Goal: Use online tool/utility: Utilize a website feature to perform a specific function

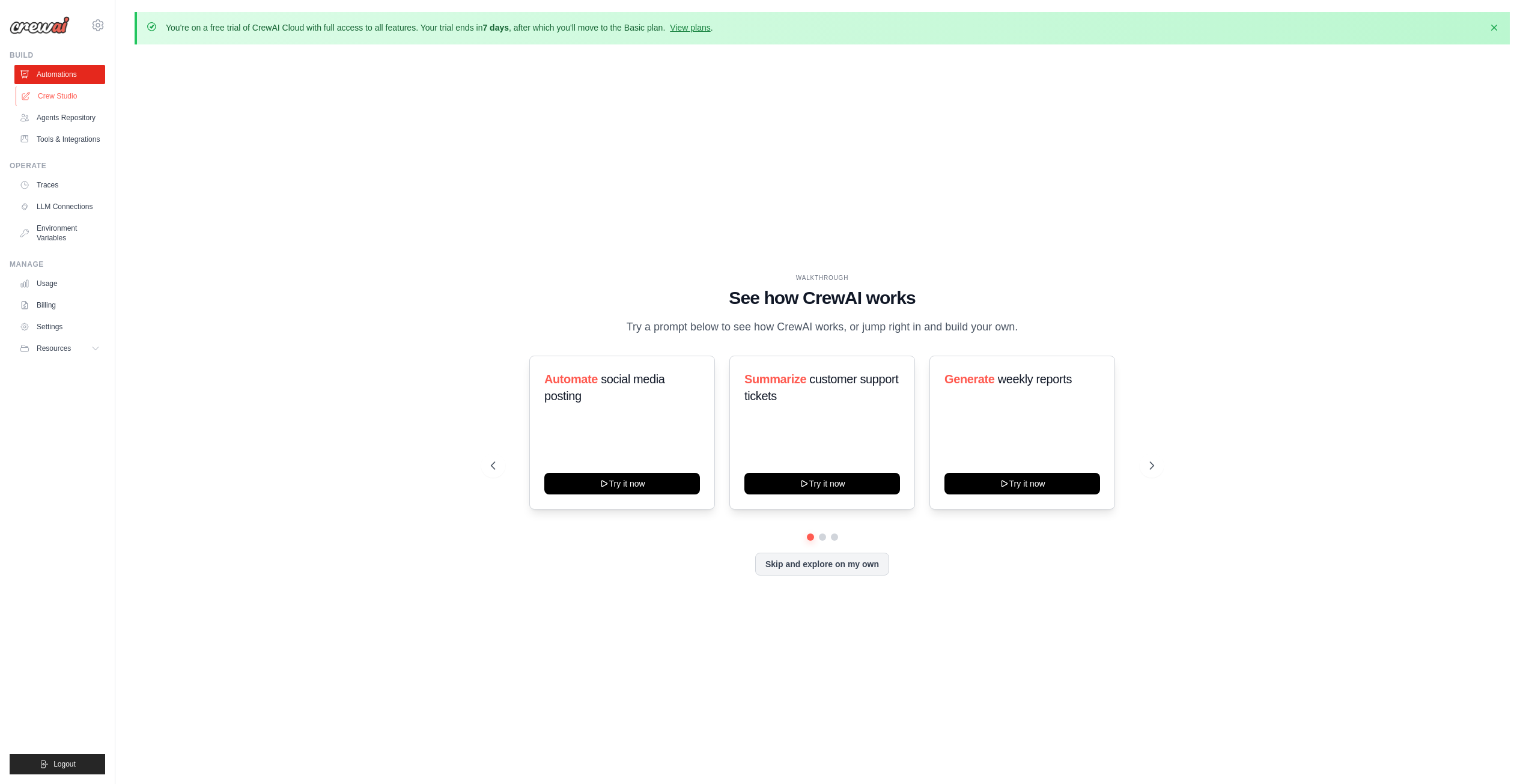
click at [68, 96] on link "Crew Studio" at bounding box center [61, 96] width 90 height 19
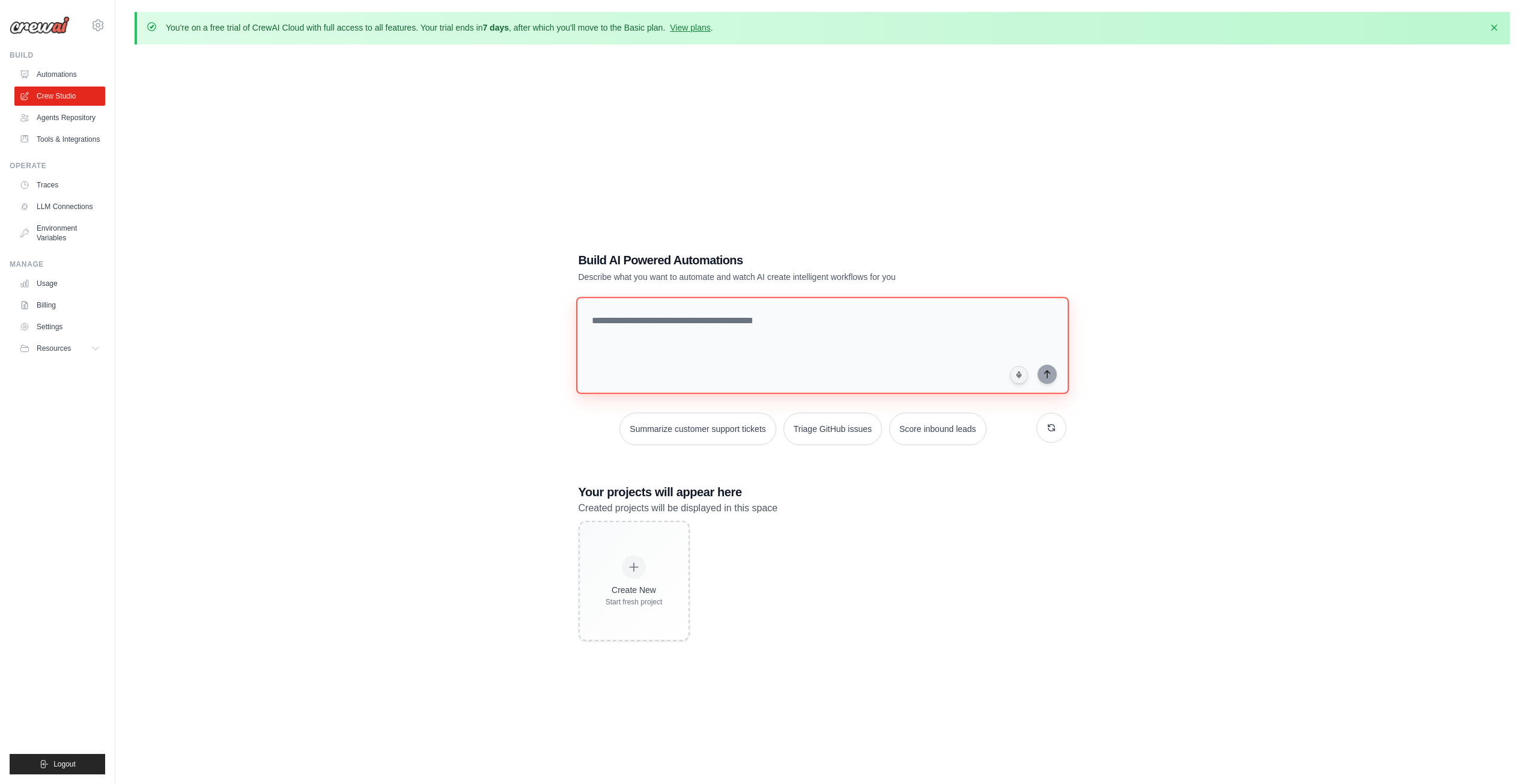
click at [656, 340] on textarea at bounding box center [822, 345] width 493 height 97
type textarea "**********"
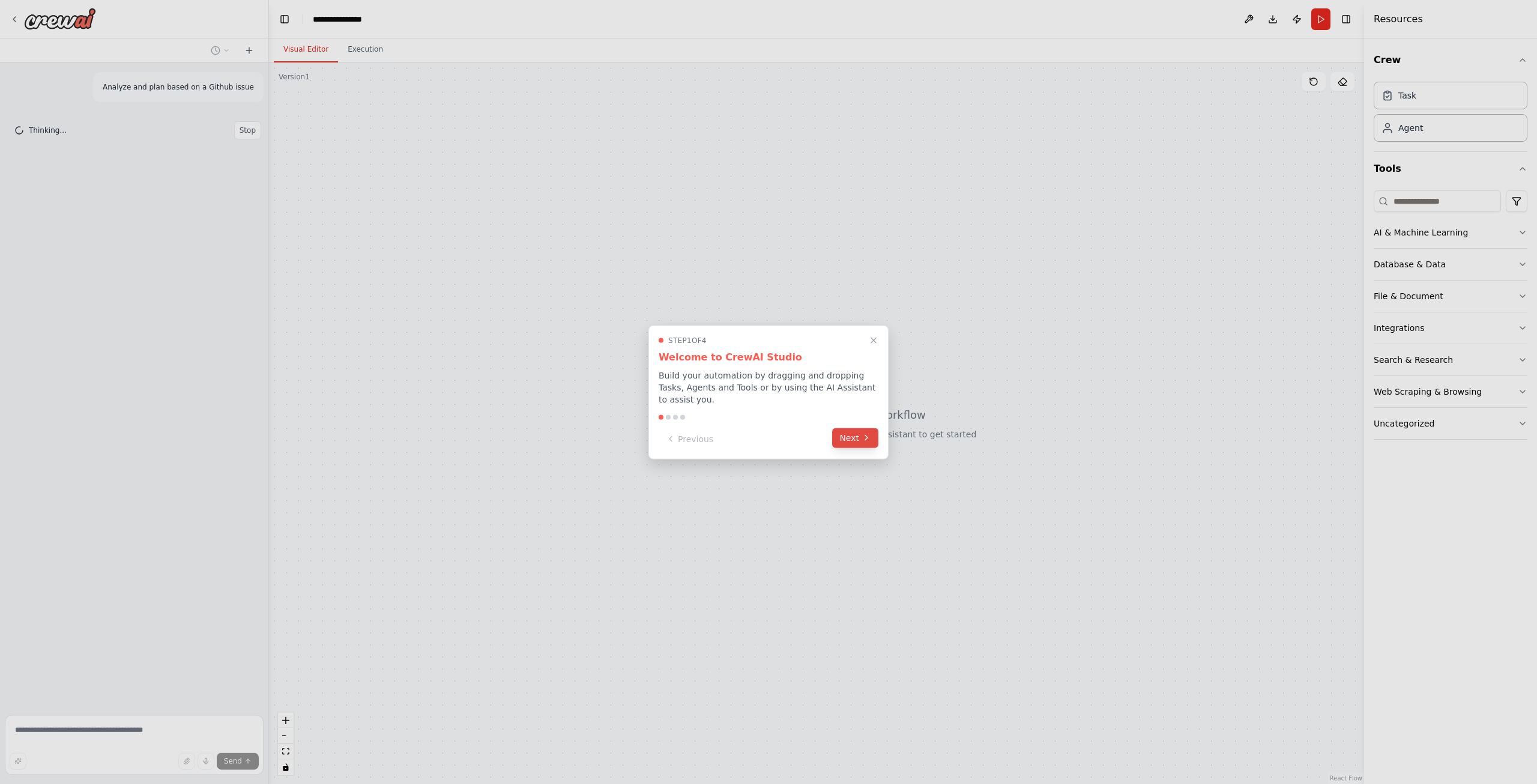
click at [862, 428] on button "Next" at bounding box center [855, 437] width 46 height 20
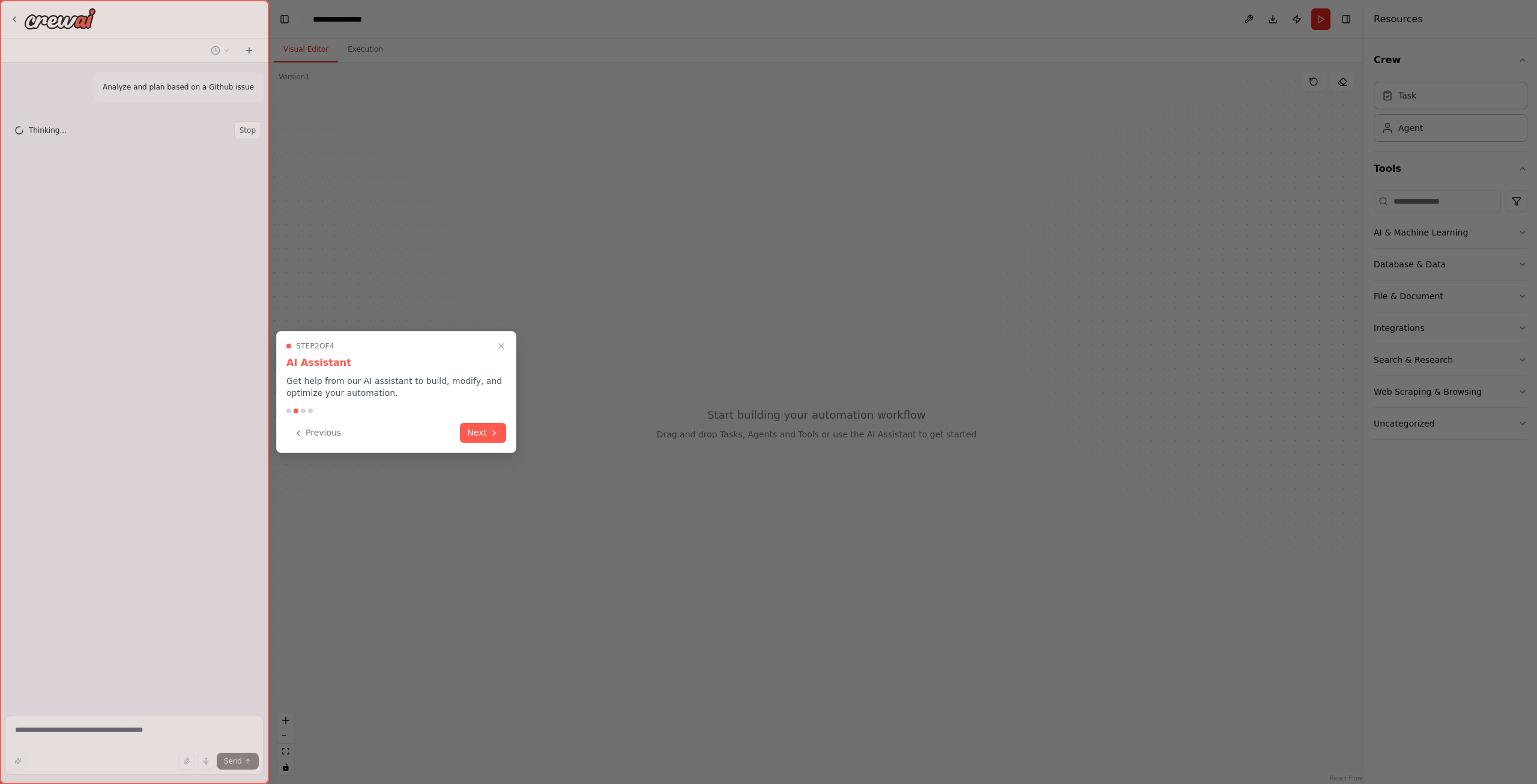
click at [493, 445] on div "Step 2 of 4 AI Assistant Get help from our AI assistant to build, modify, and o…" at bounding box center [396, 392] width 240 height 122
click at [486, 433] on button "Next" at bounding box center [482, 431] width 46 height 20
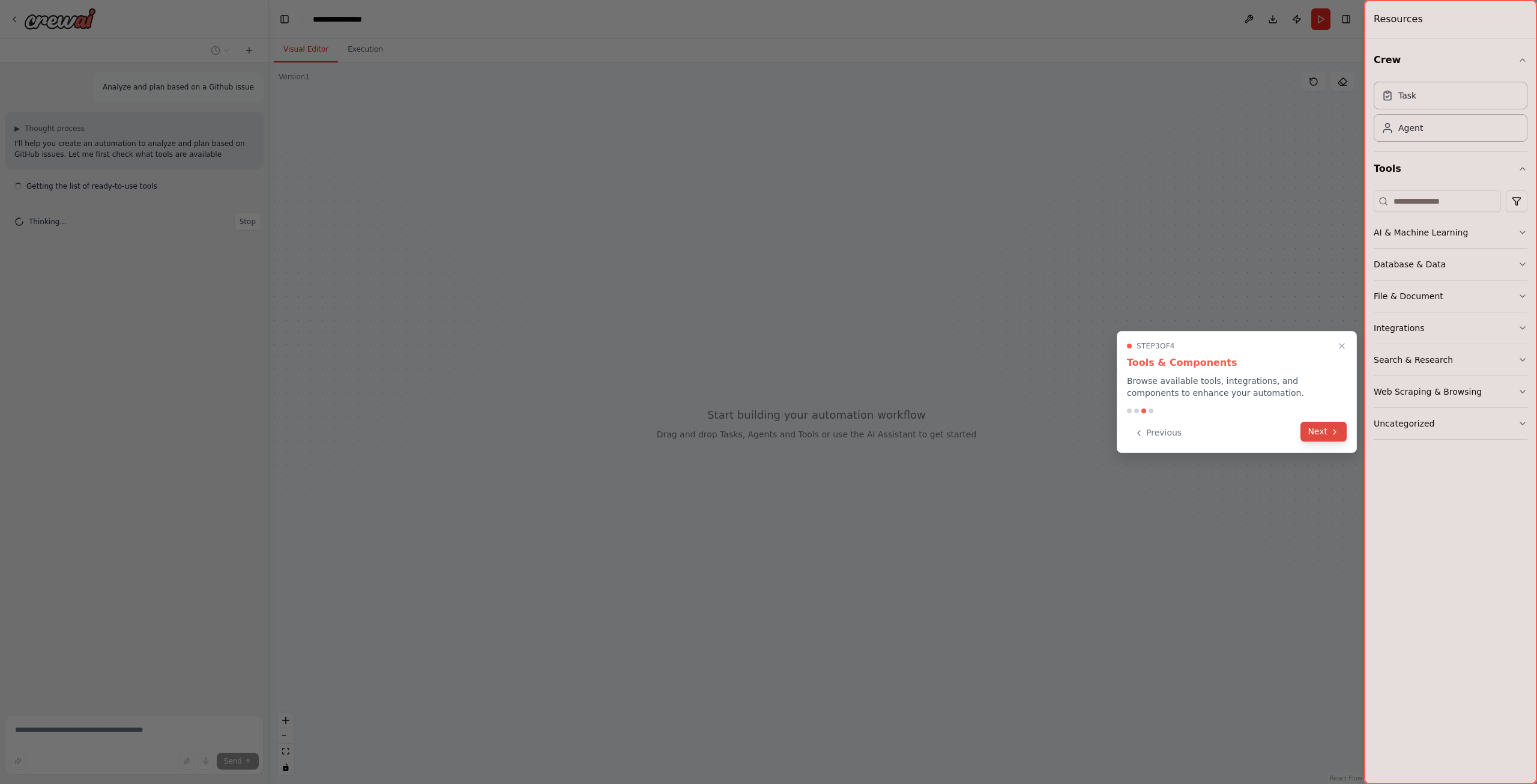
click at [1312, 429] on button "Next" at bounding box center [1323, 431] width 46 height 20
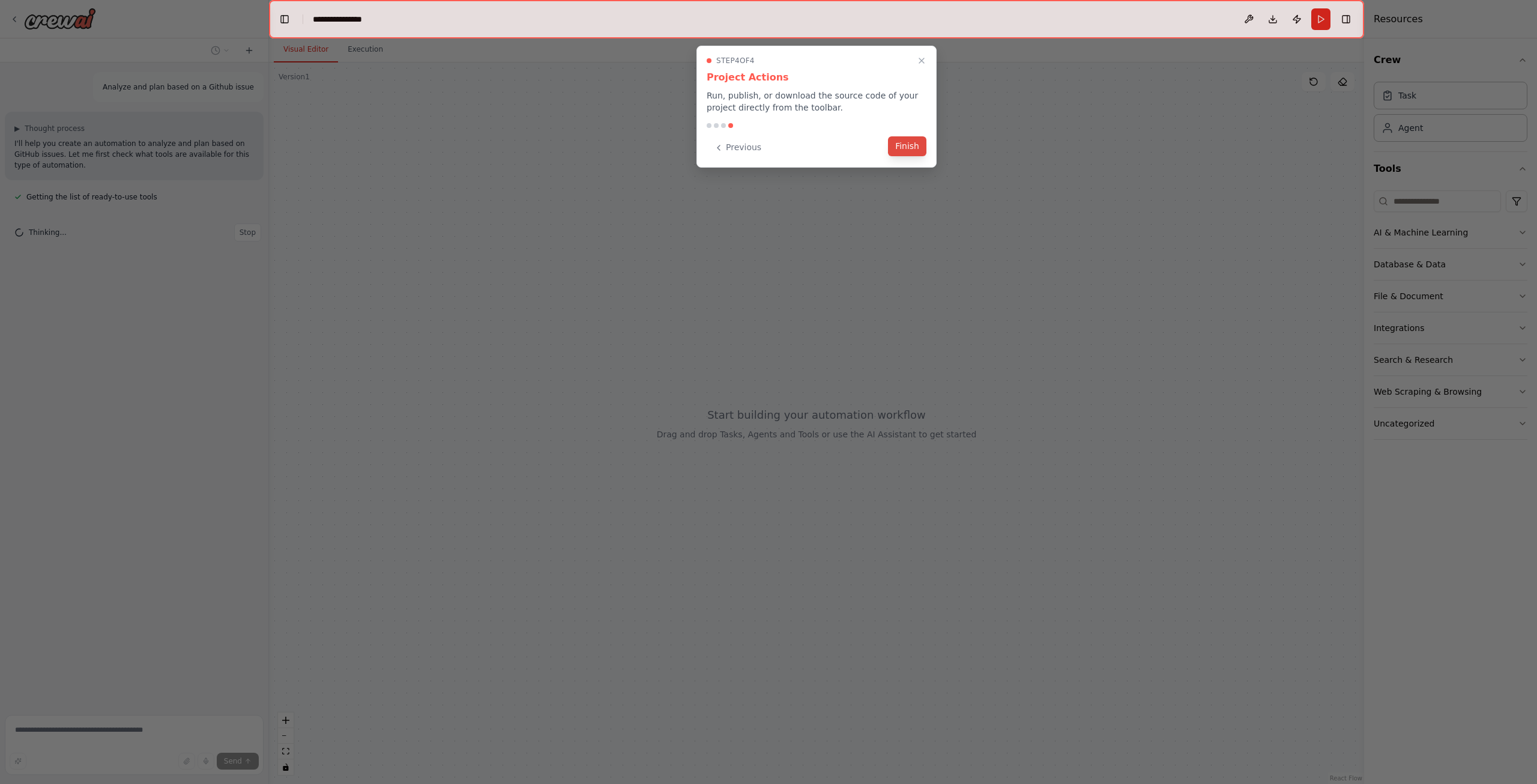
click at [902, 145] on button "Finish" at bounding box center [907, 146] width 39 height 20
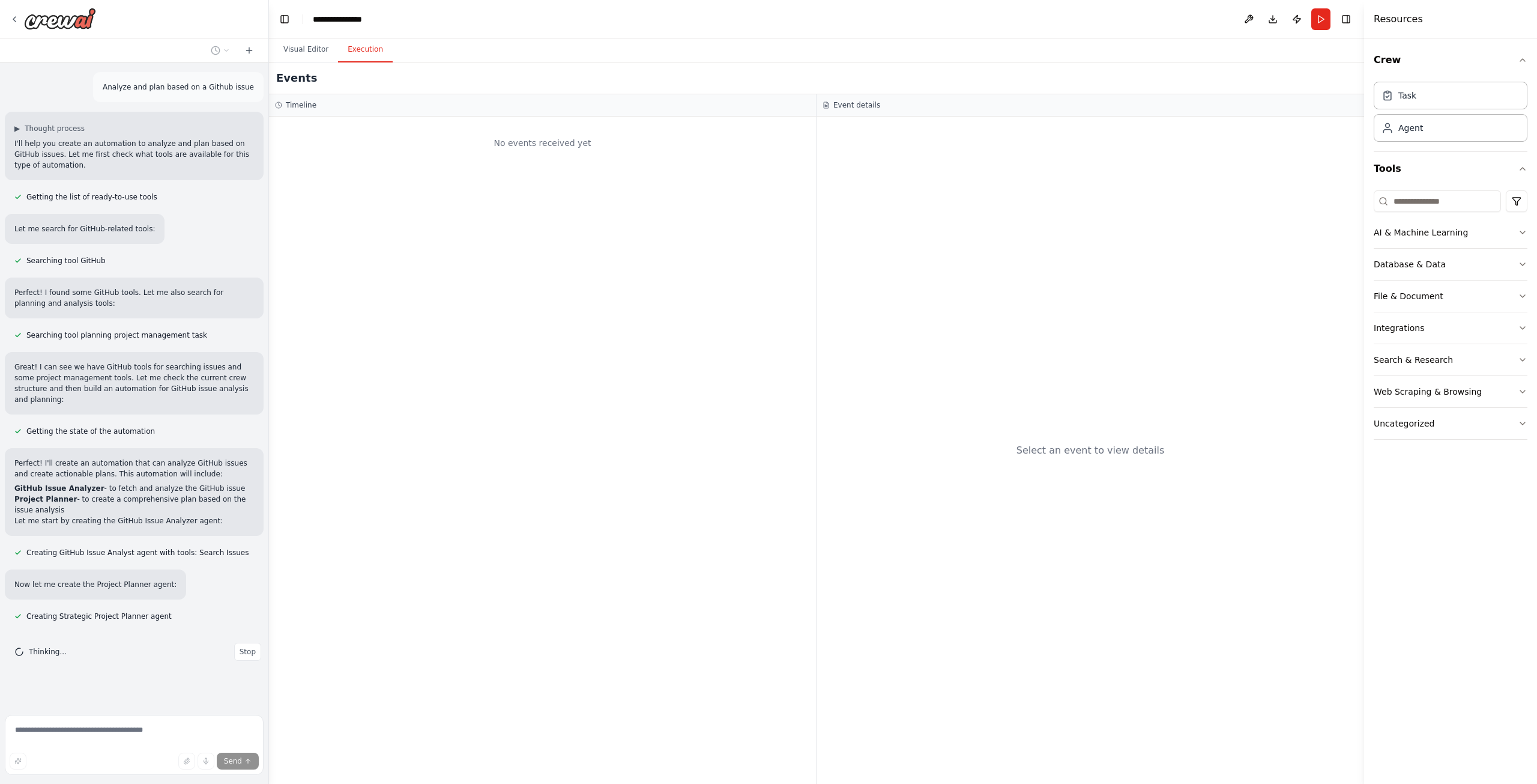
click at [339, 46] on button "Execution" at bounding box center [366, 50] width 55 height 25
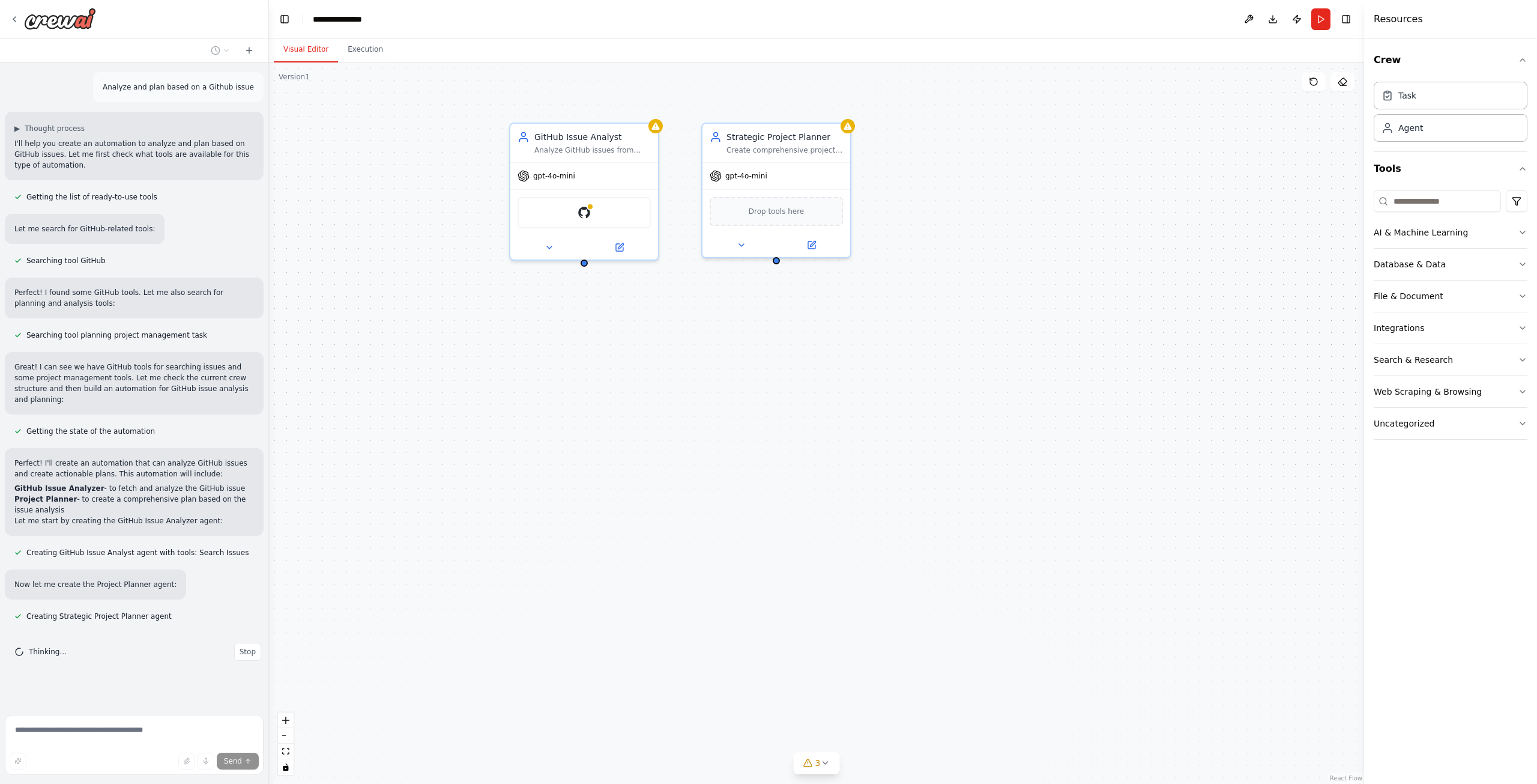
click at [313, 53] on button "Visual Editor" at bounding box center [306, 50] width 64 height 25
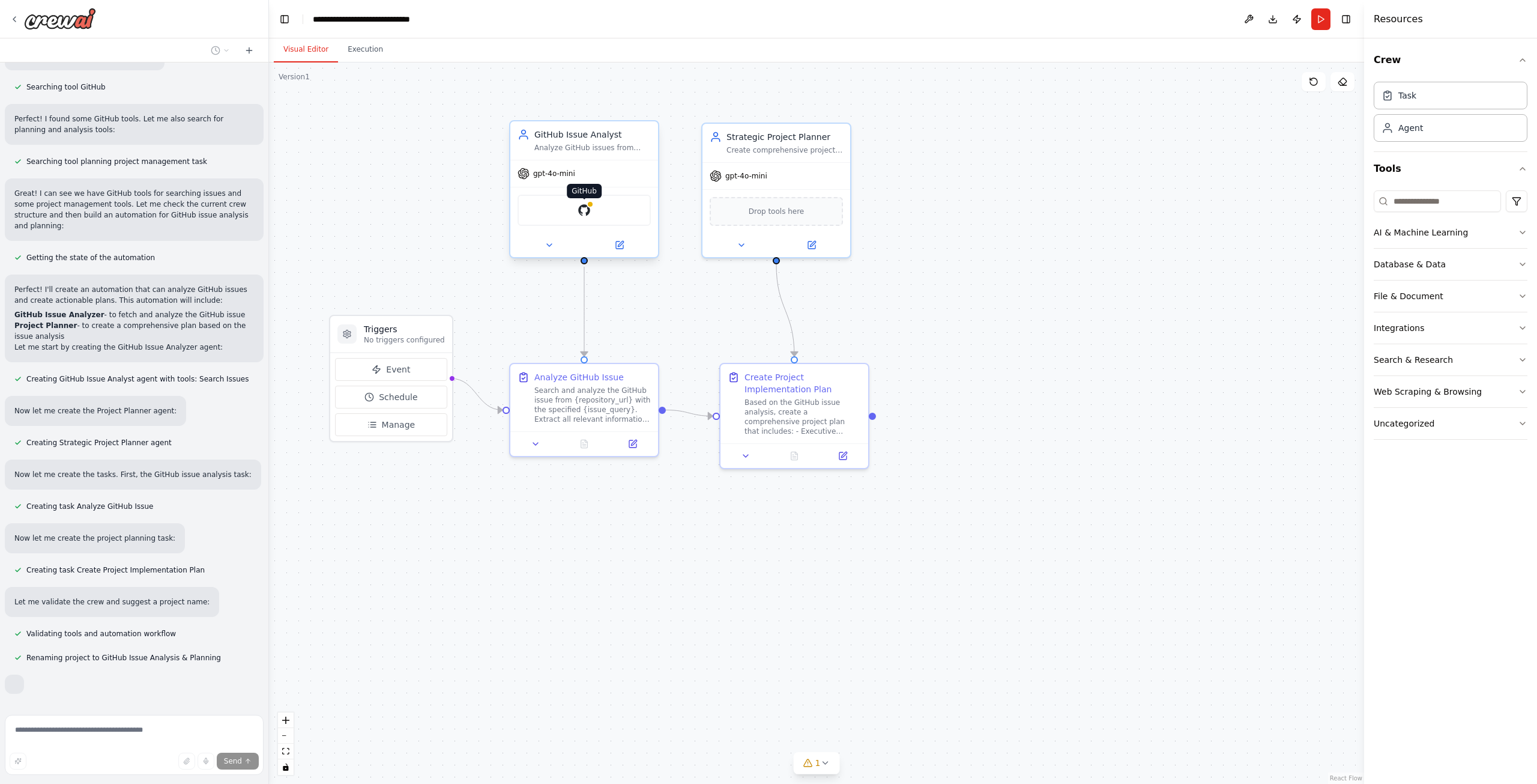
scroll to position [202, 0]
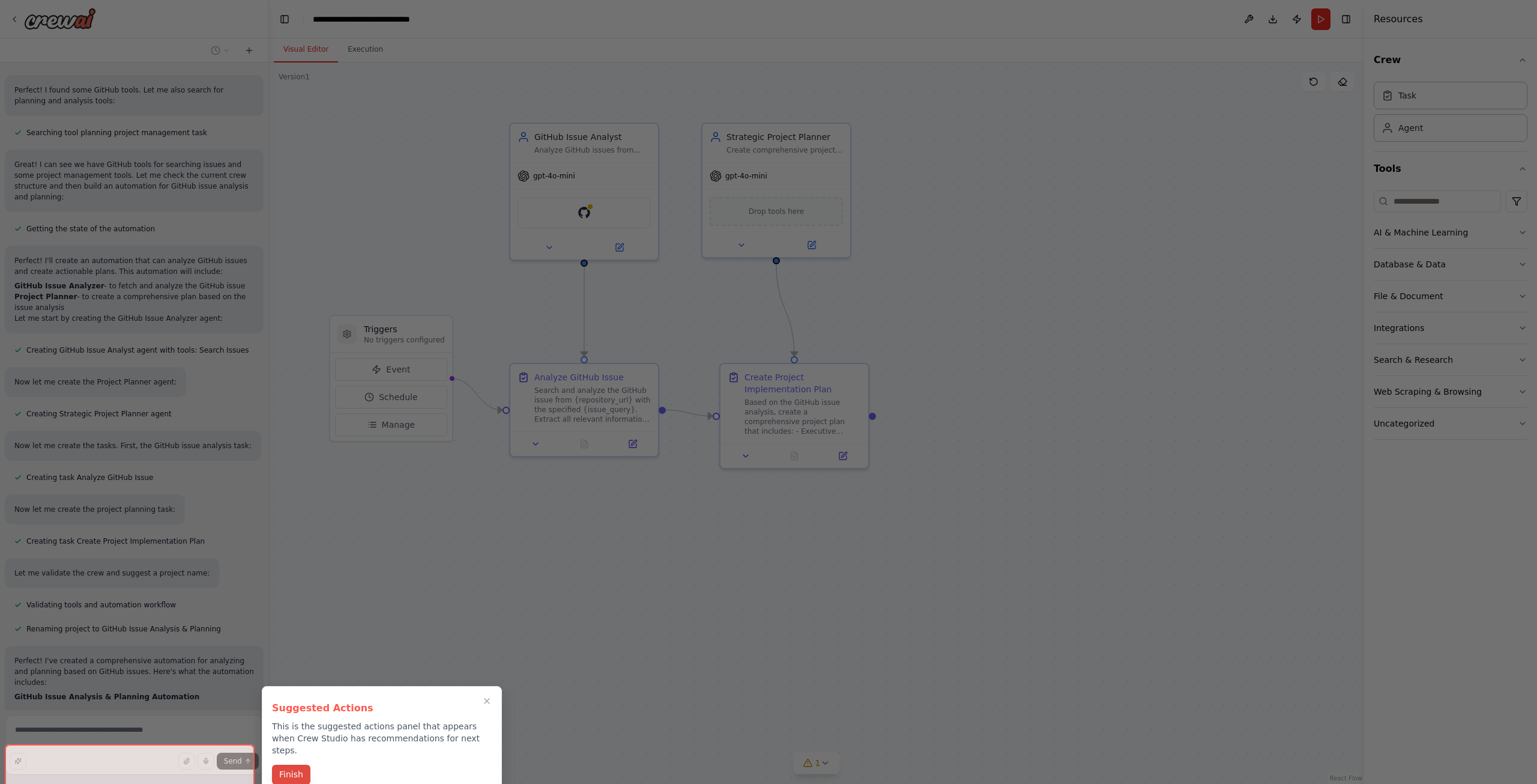
click at [291, 764] on button "Finish" at bounding box center [290, 774] width 39 height 20
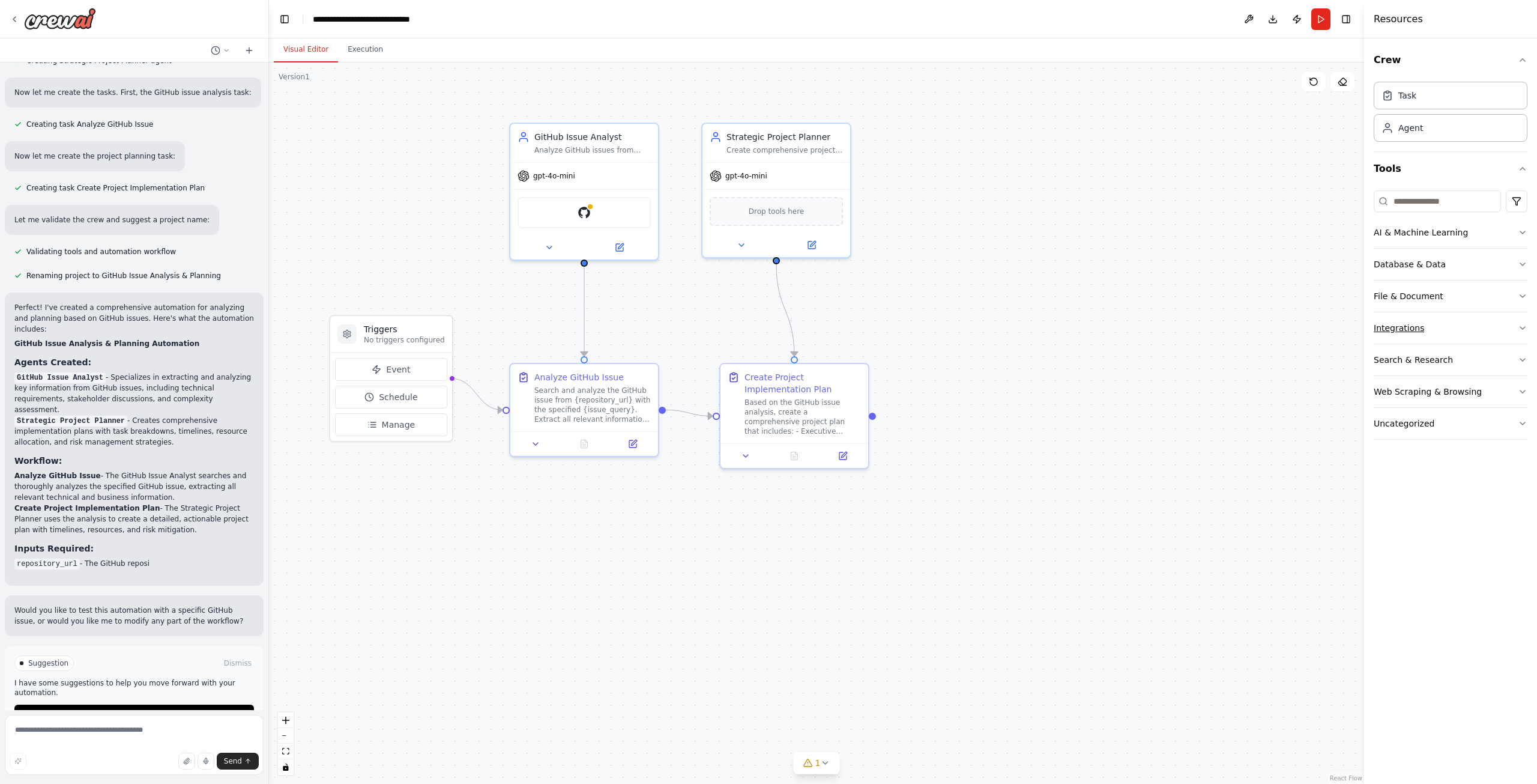
click at [1462, 330] on button "Integrations" at bounding box center [1451, 327] width 154 height 31
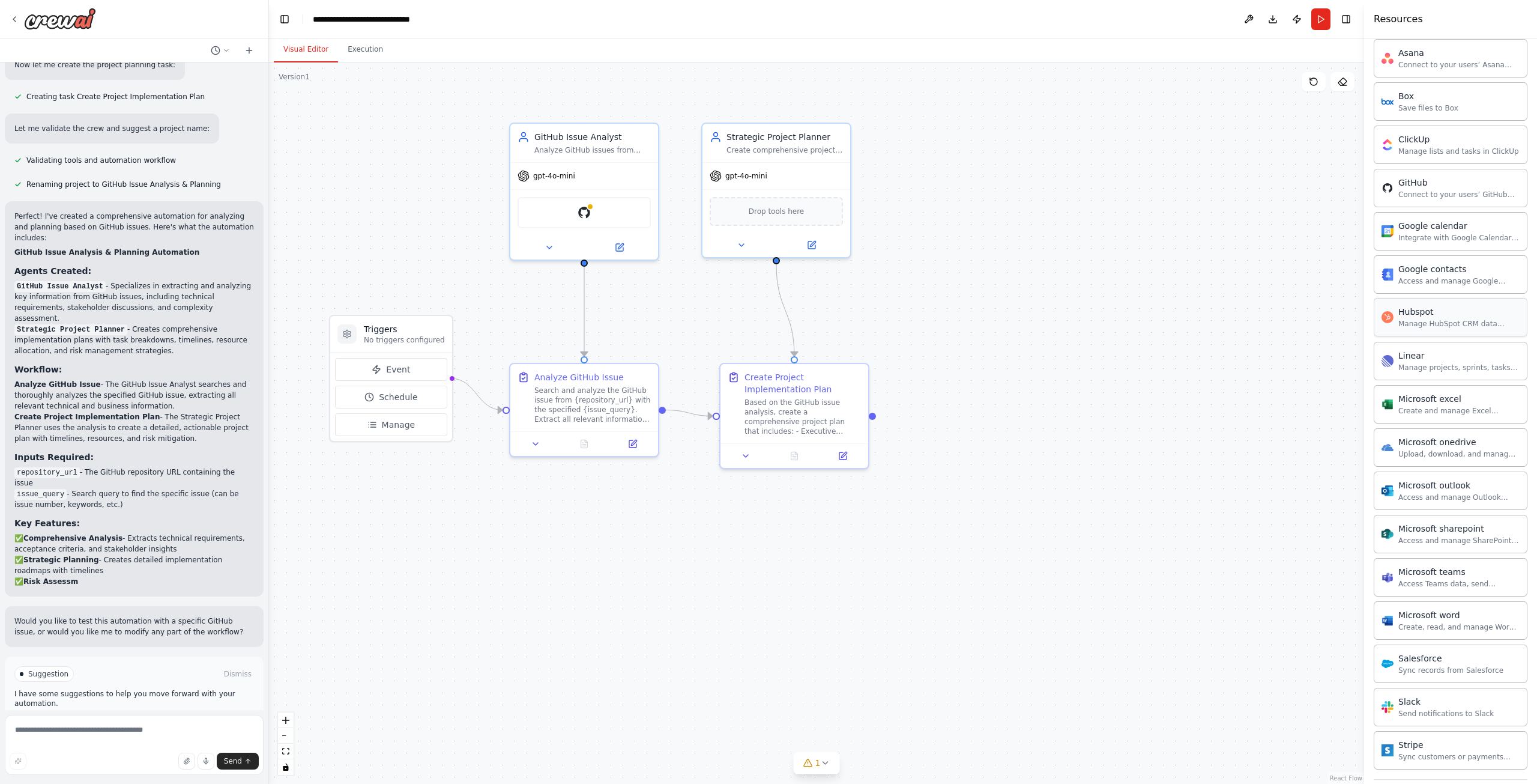
scroll to position [59, 0]
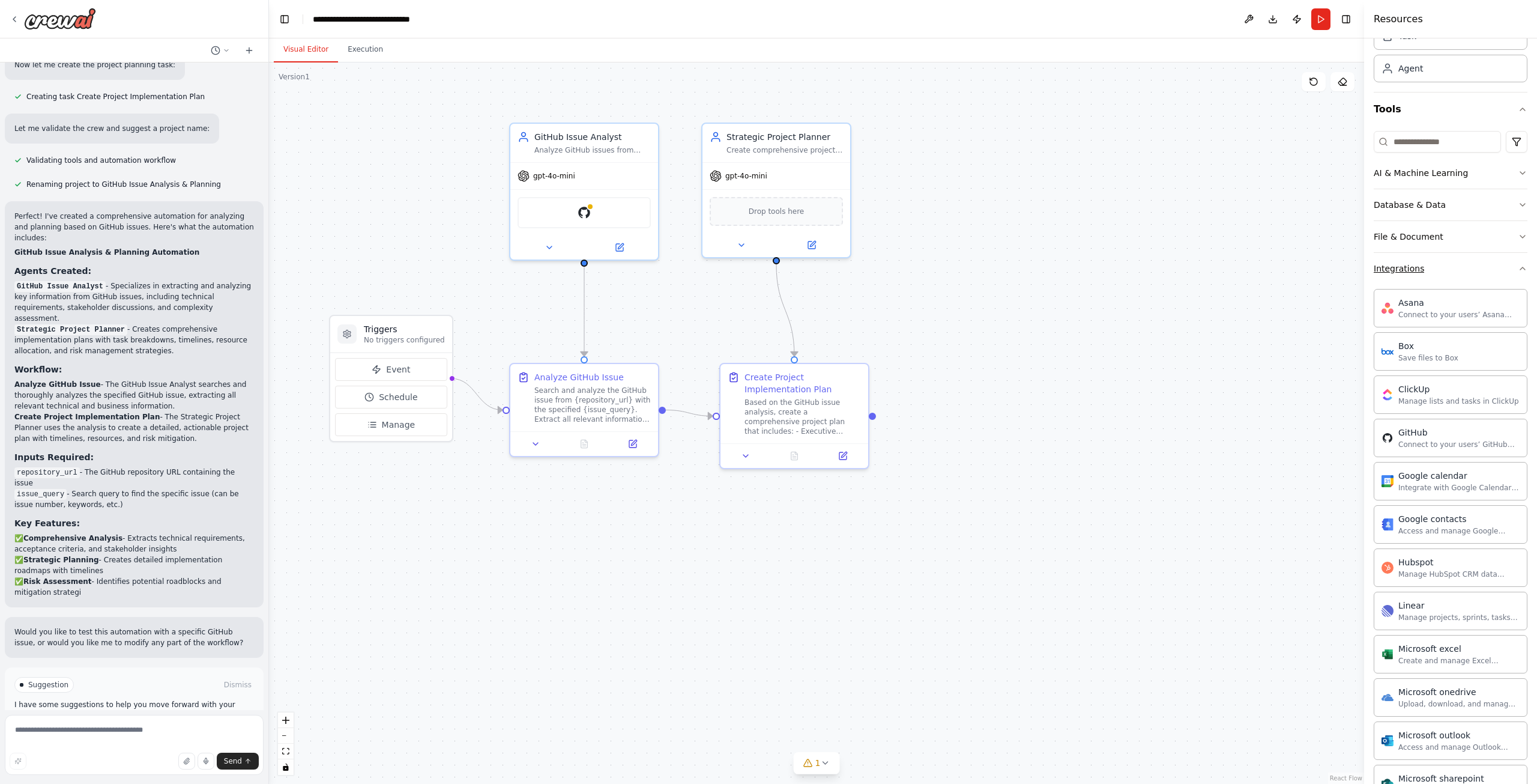
click at [1415, 274] on div "Integrations" at bounding box center [1399, 268] width 51 height 12
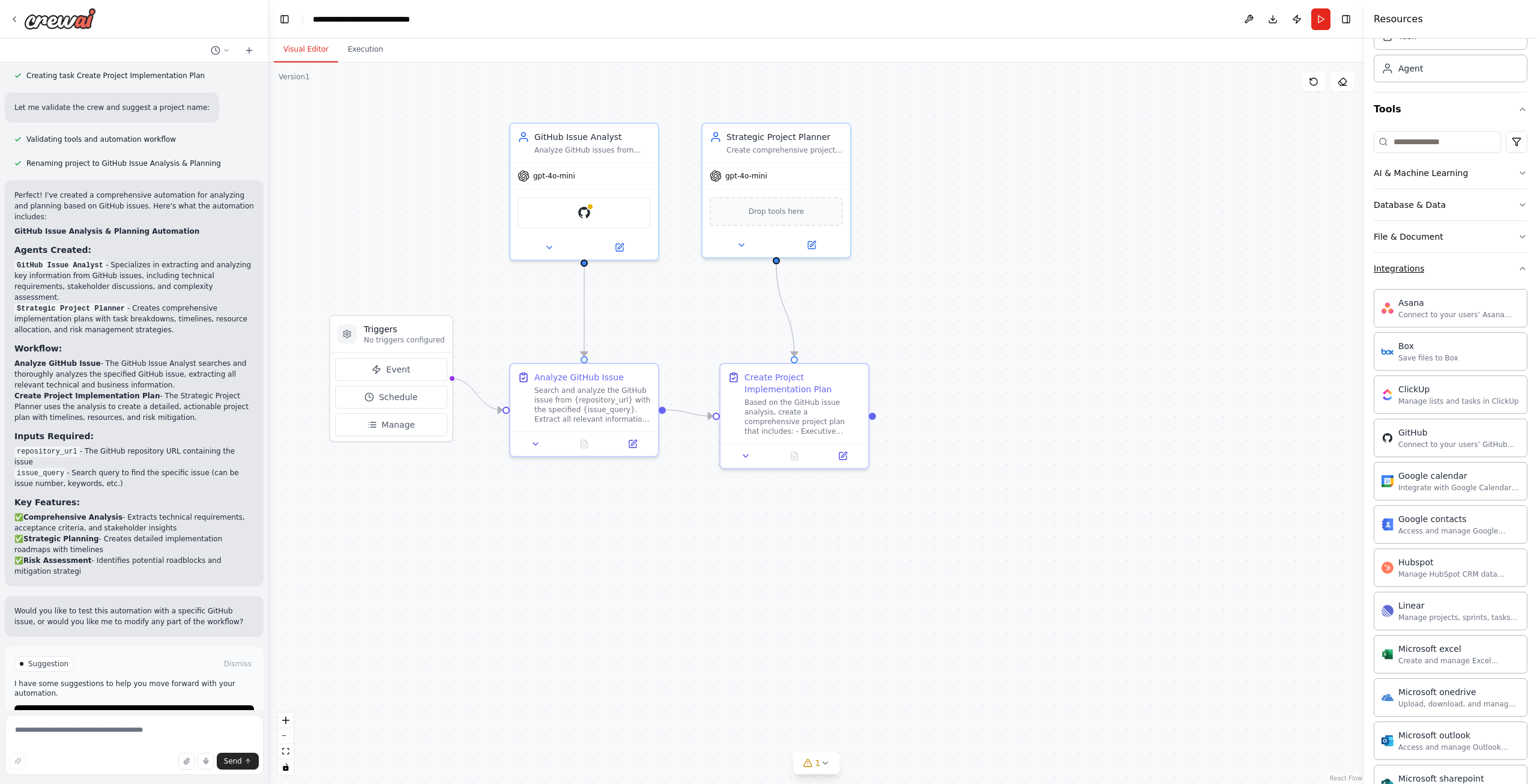
scroll to position [0, 0]
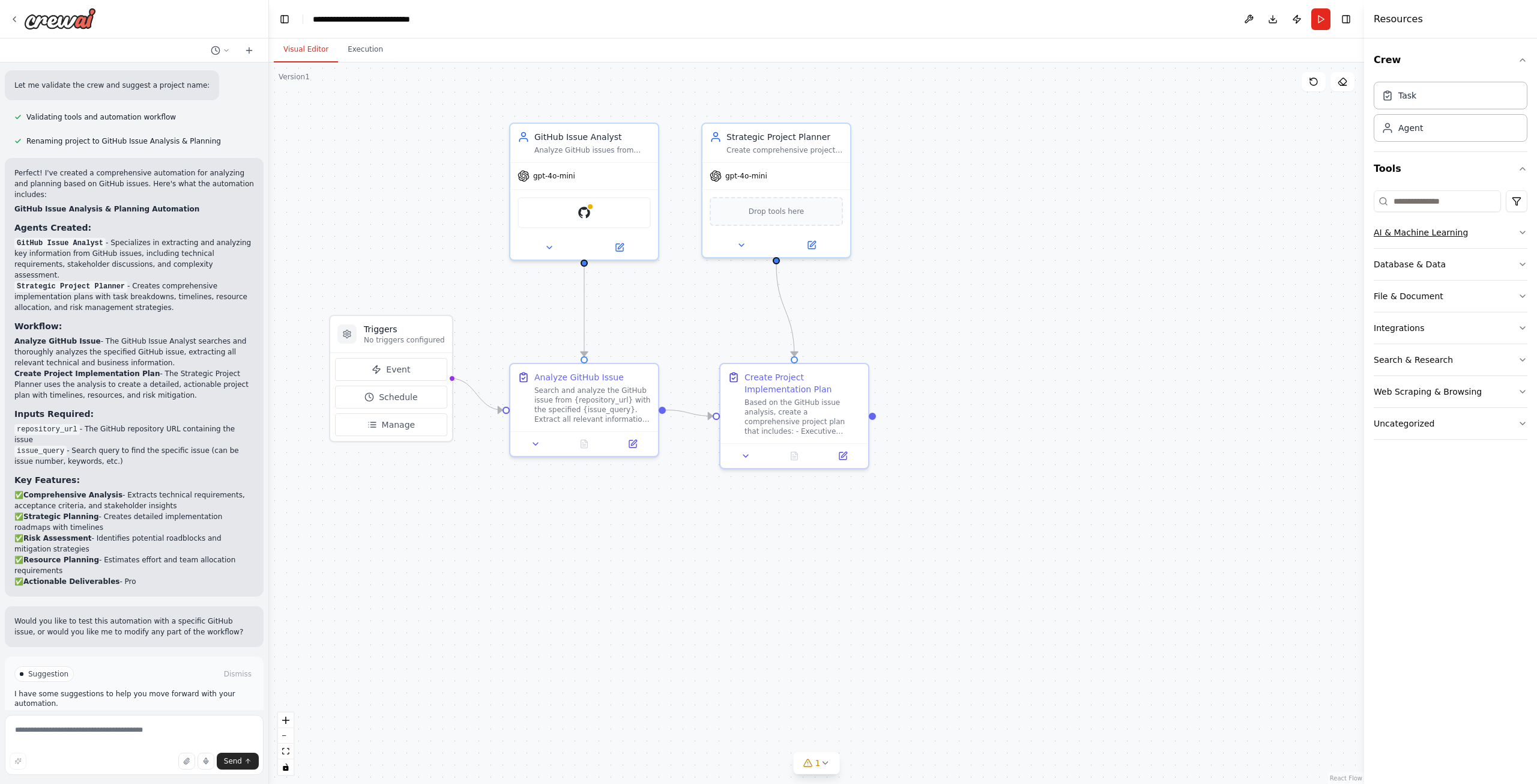
click at [1421, 227] on div "AI & Machine Learning" at bounding box center [1420, 232] width 94 height 12
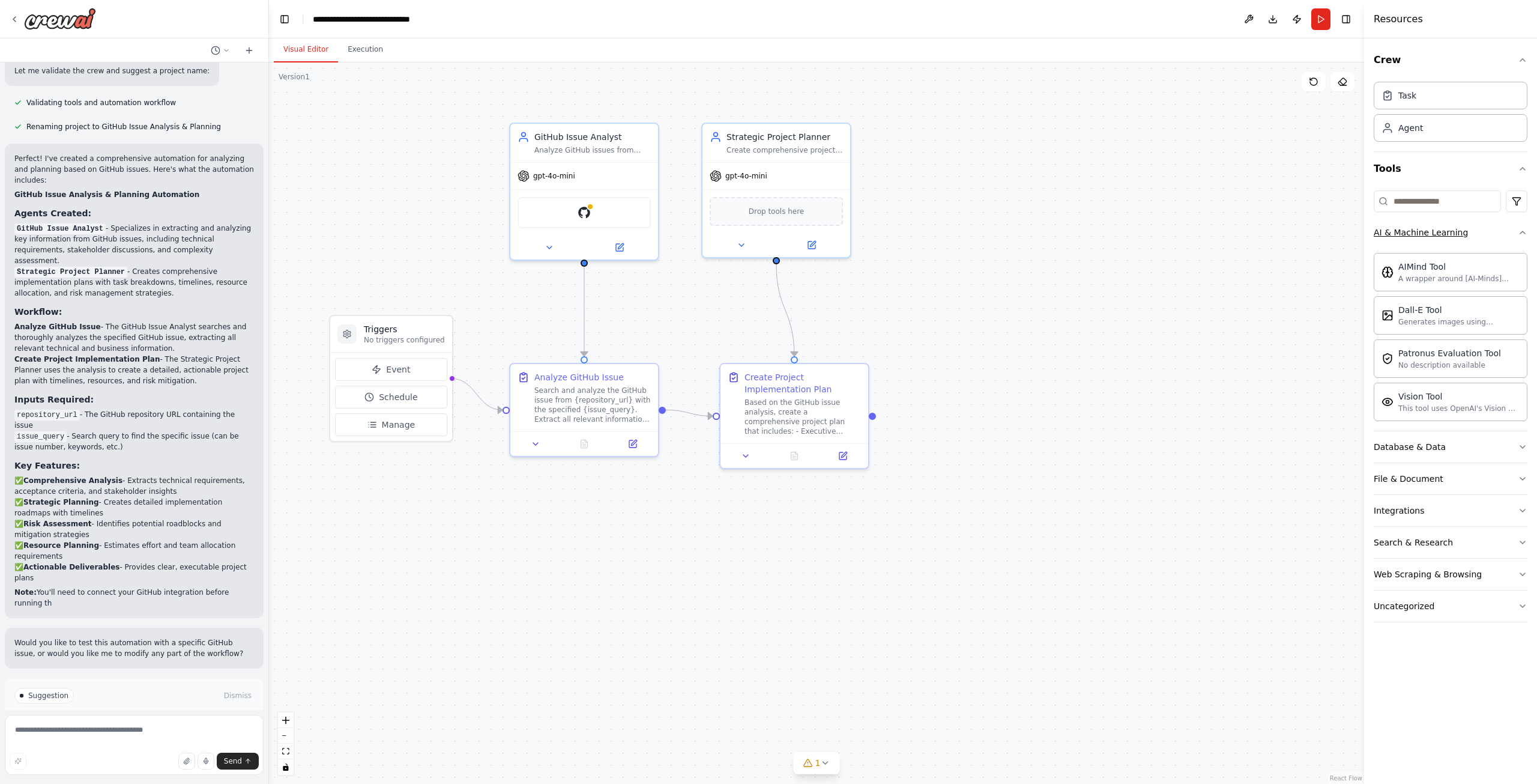
scroll to position [715, 0]
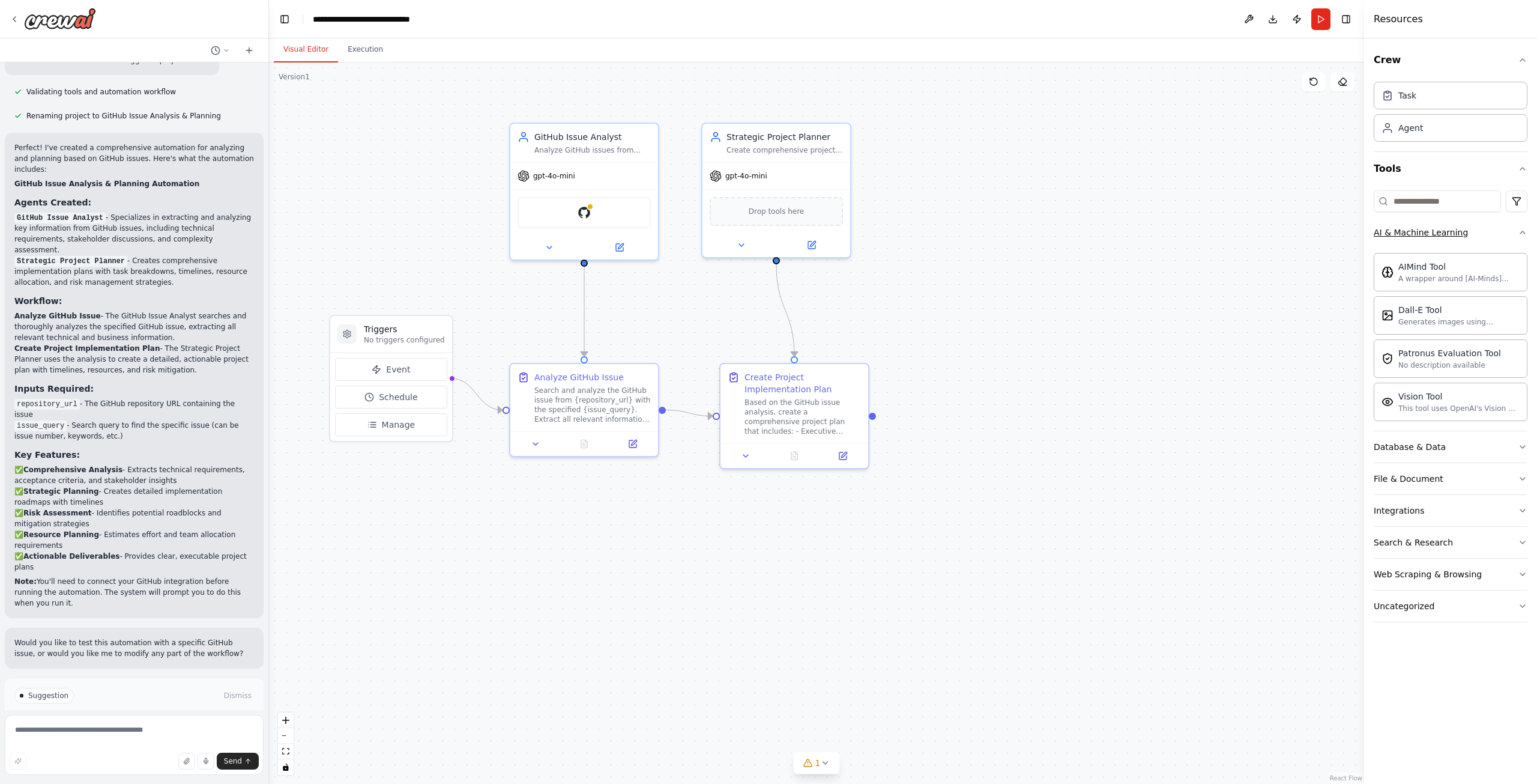
click at [1420, 227] on div "AI & Machine Learning" at bounding box center [1420, 232] width 94 height 12
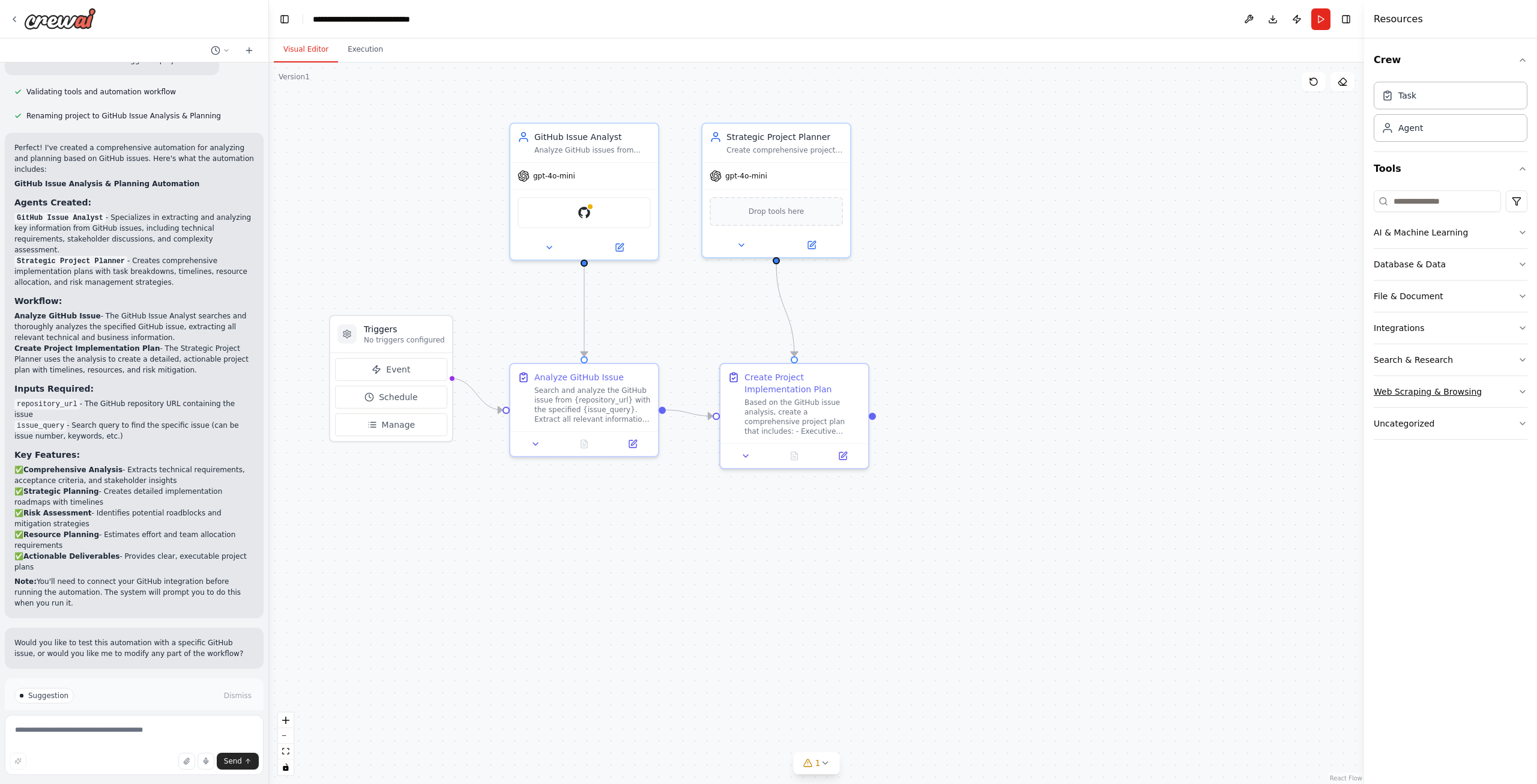
click at [1422, 397] on div "Web Scraping & Browsing" at bounding box center [1427, 391] width 108 height 12
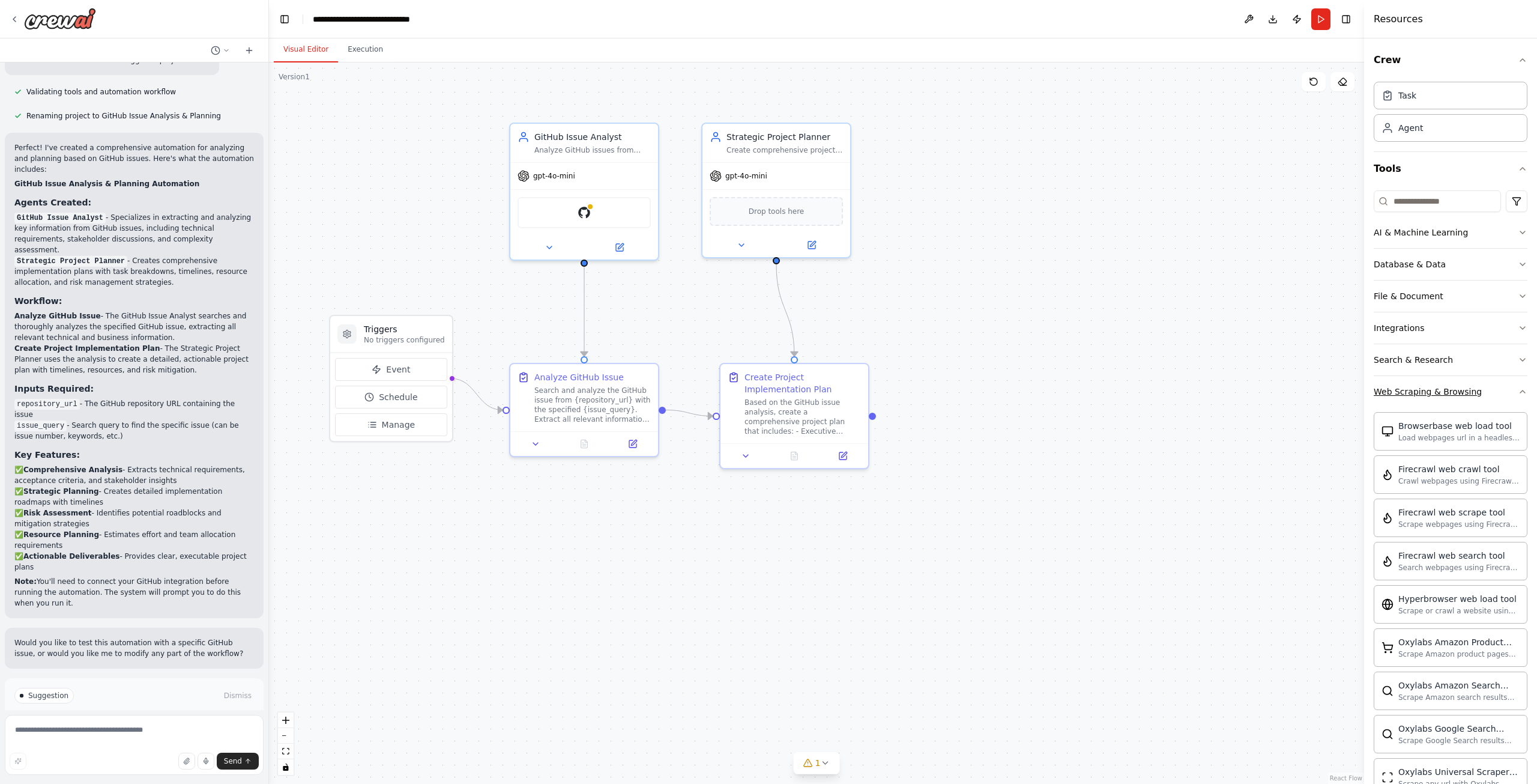
click at [1422, 397] on div "Web Scraping & Browsing" at bounding box center [1427, 391] width 108 height 12
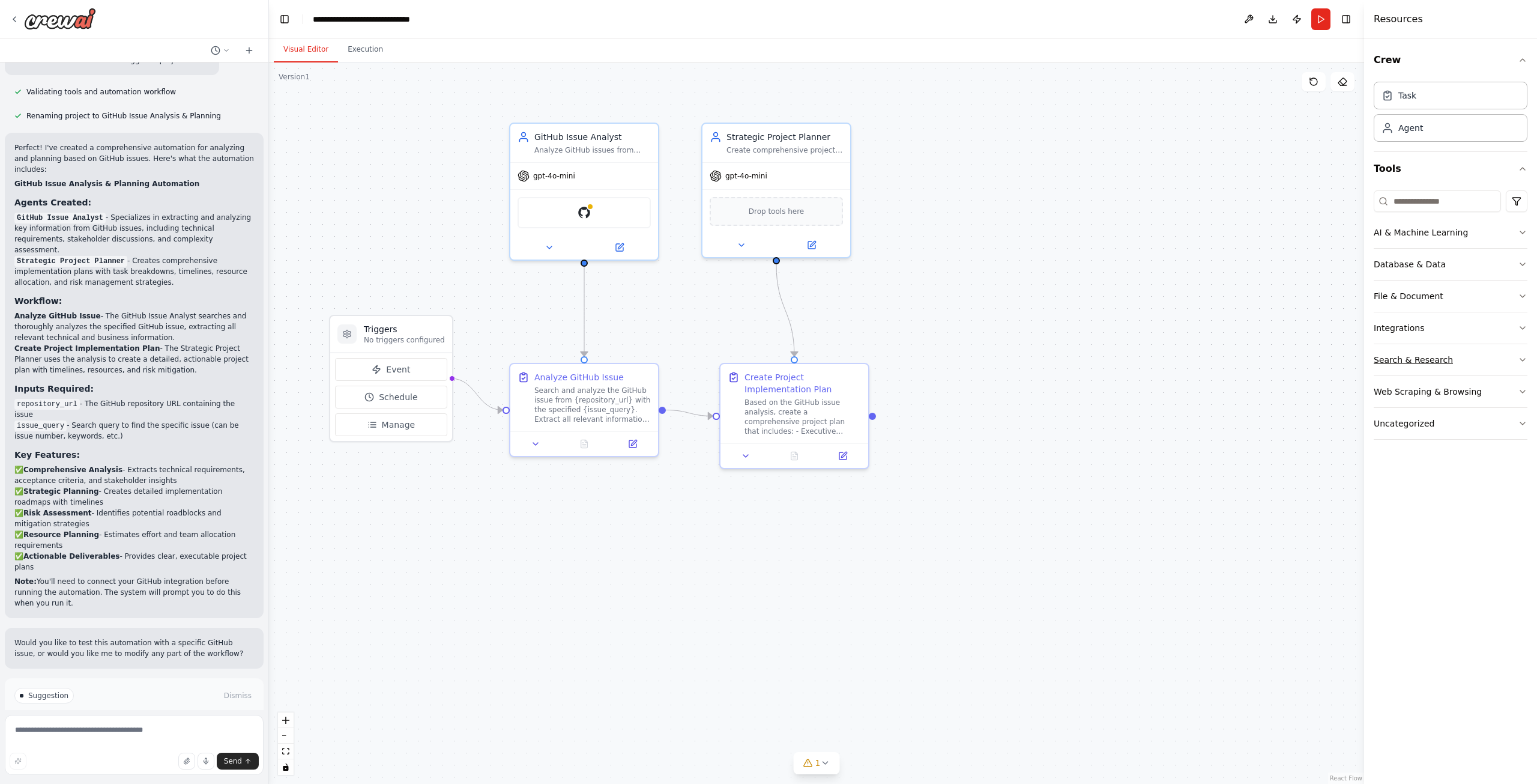
click at [1415, 352] on button "Search & Research" at bounding box center [1451, 359] width 154 height 31
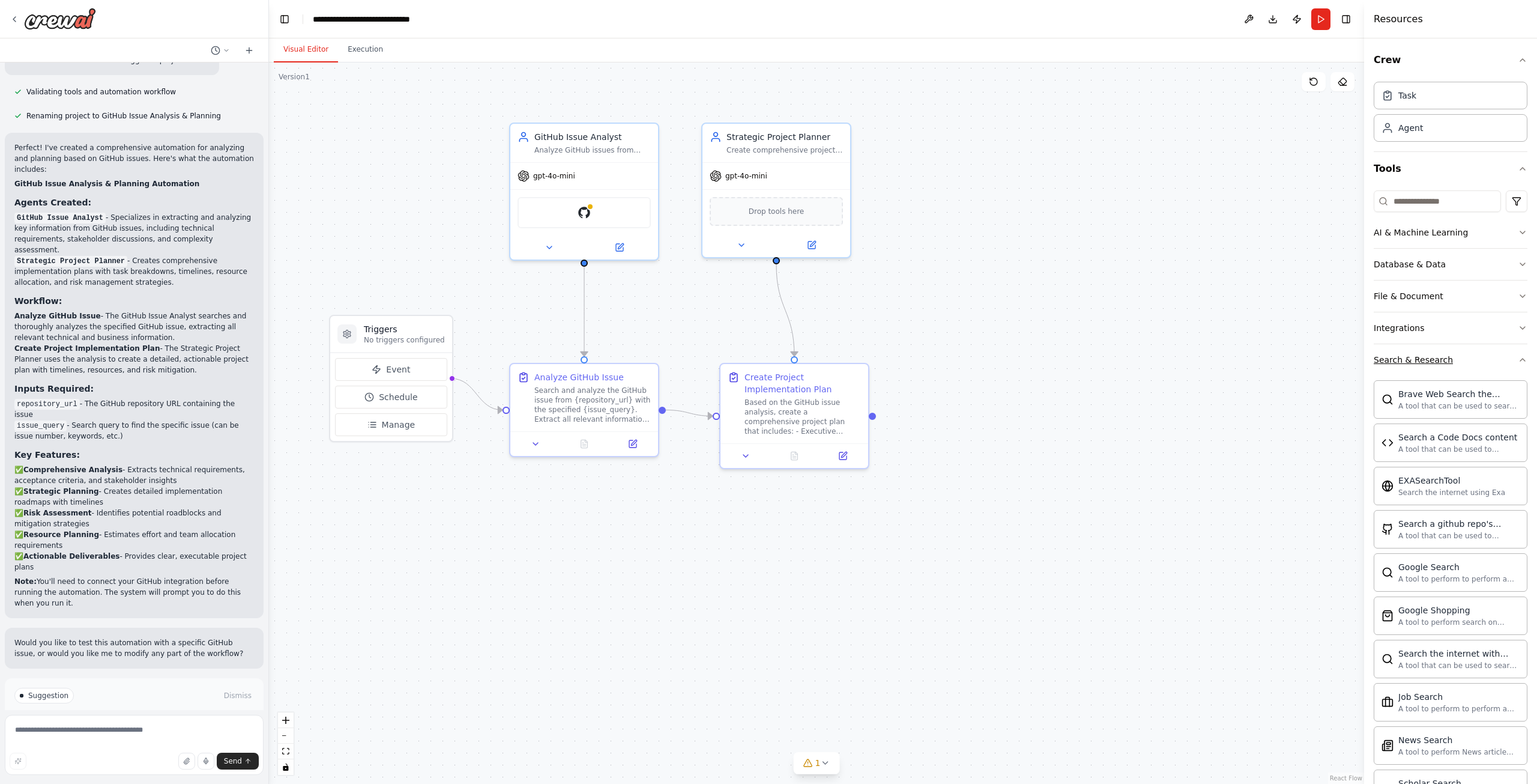
click at [1415, 356] on div "Search & Research" at bounding box center [1413, 359] width 79 height 12
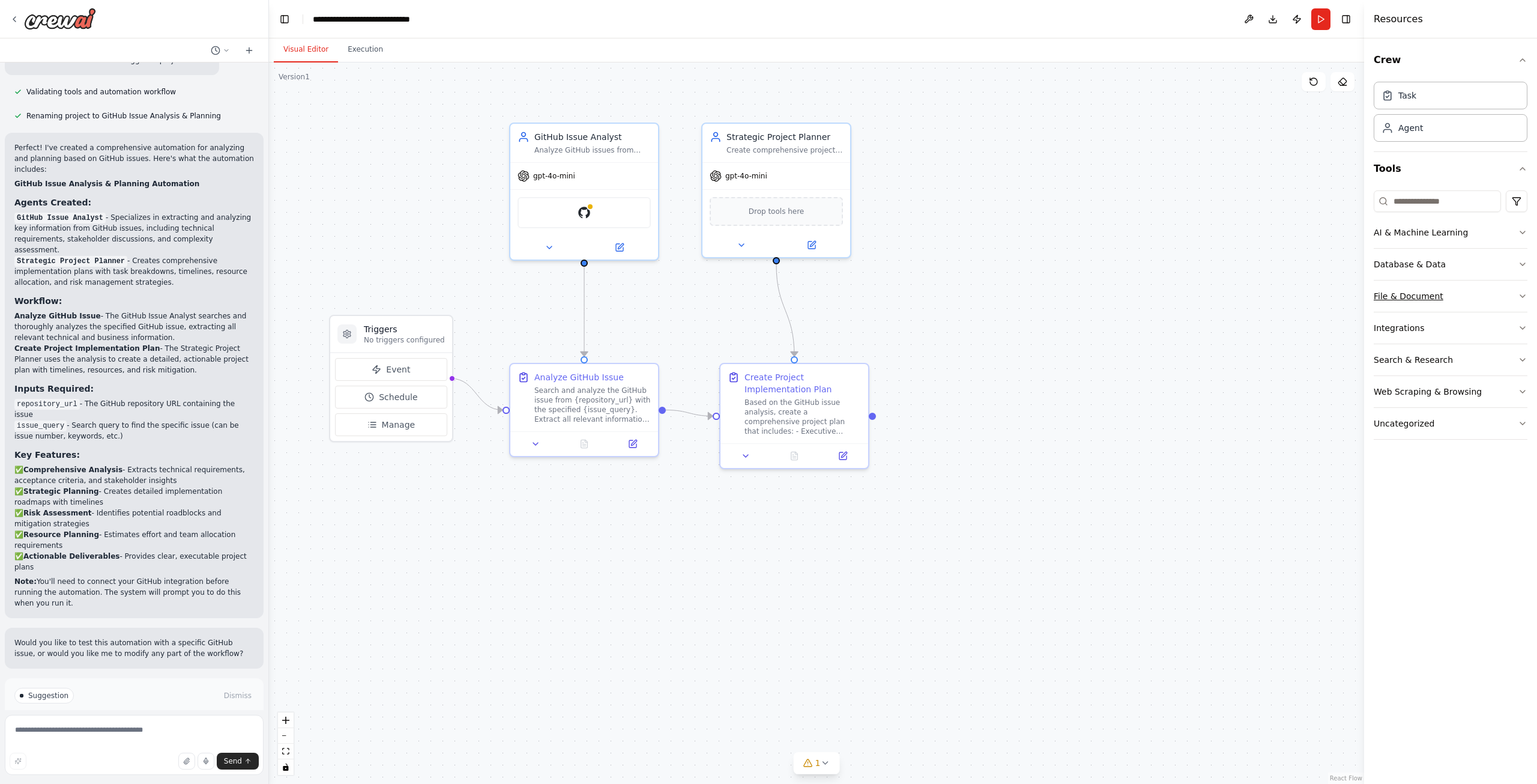
click at [1404, 297] on div "File & Document" at bounding box center [1408, 295] width 70 height 12
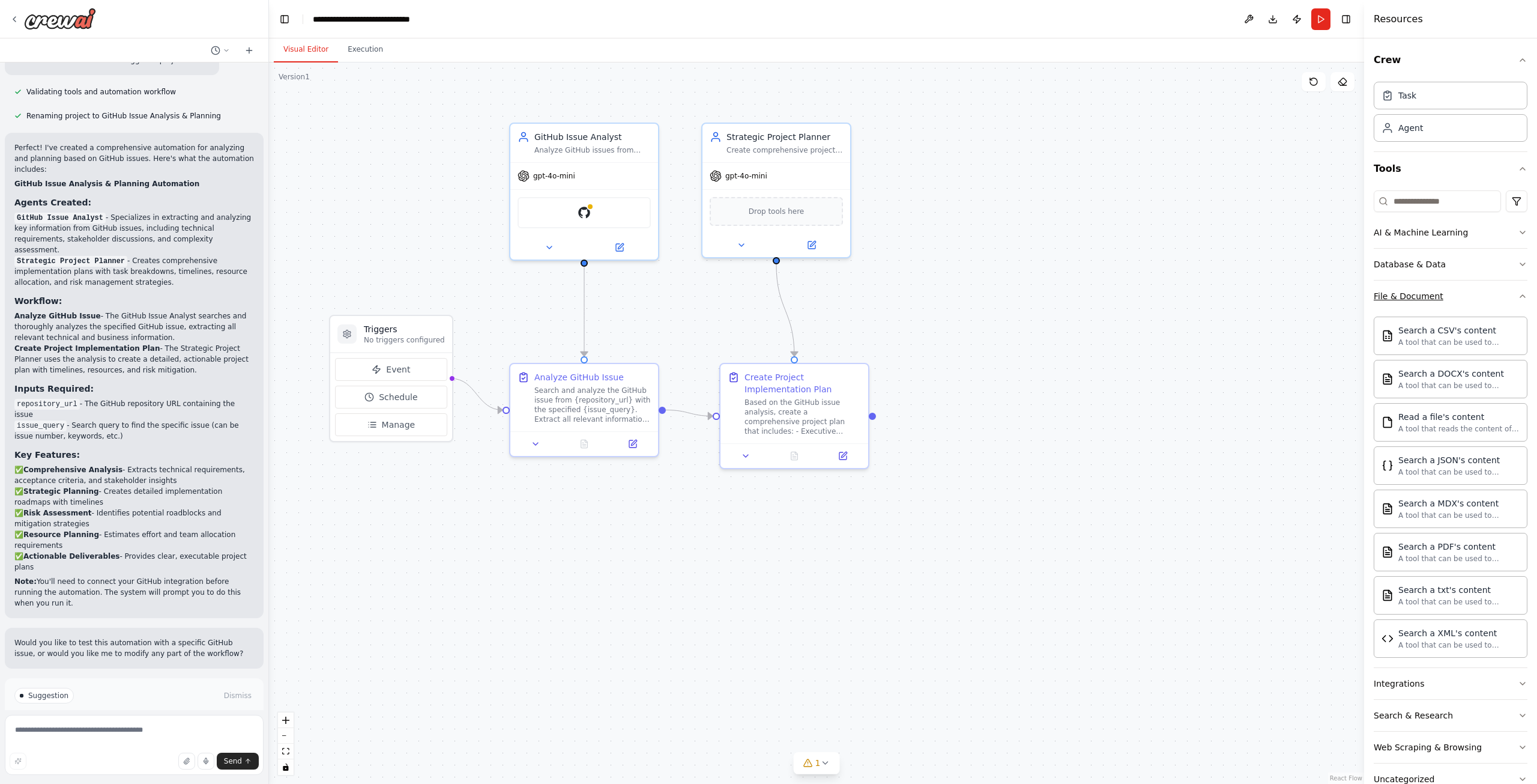
click at [1404, 297] on div "File & Document" at bounding box center [1408, 295] width 70 height 12
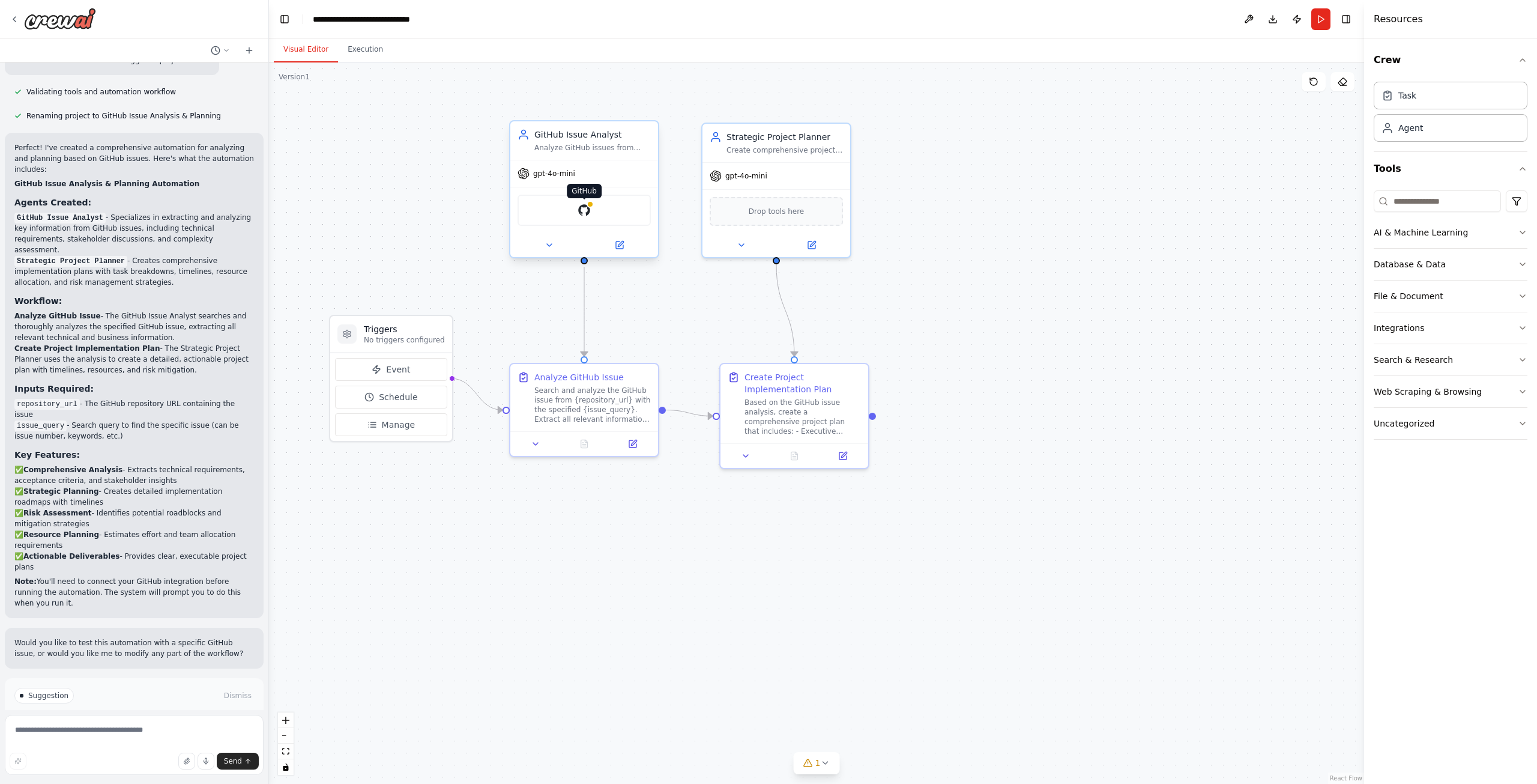
click at [579, 212] on img at bounding box center [584, 210] width 14 height 14
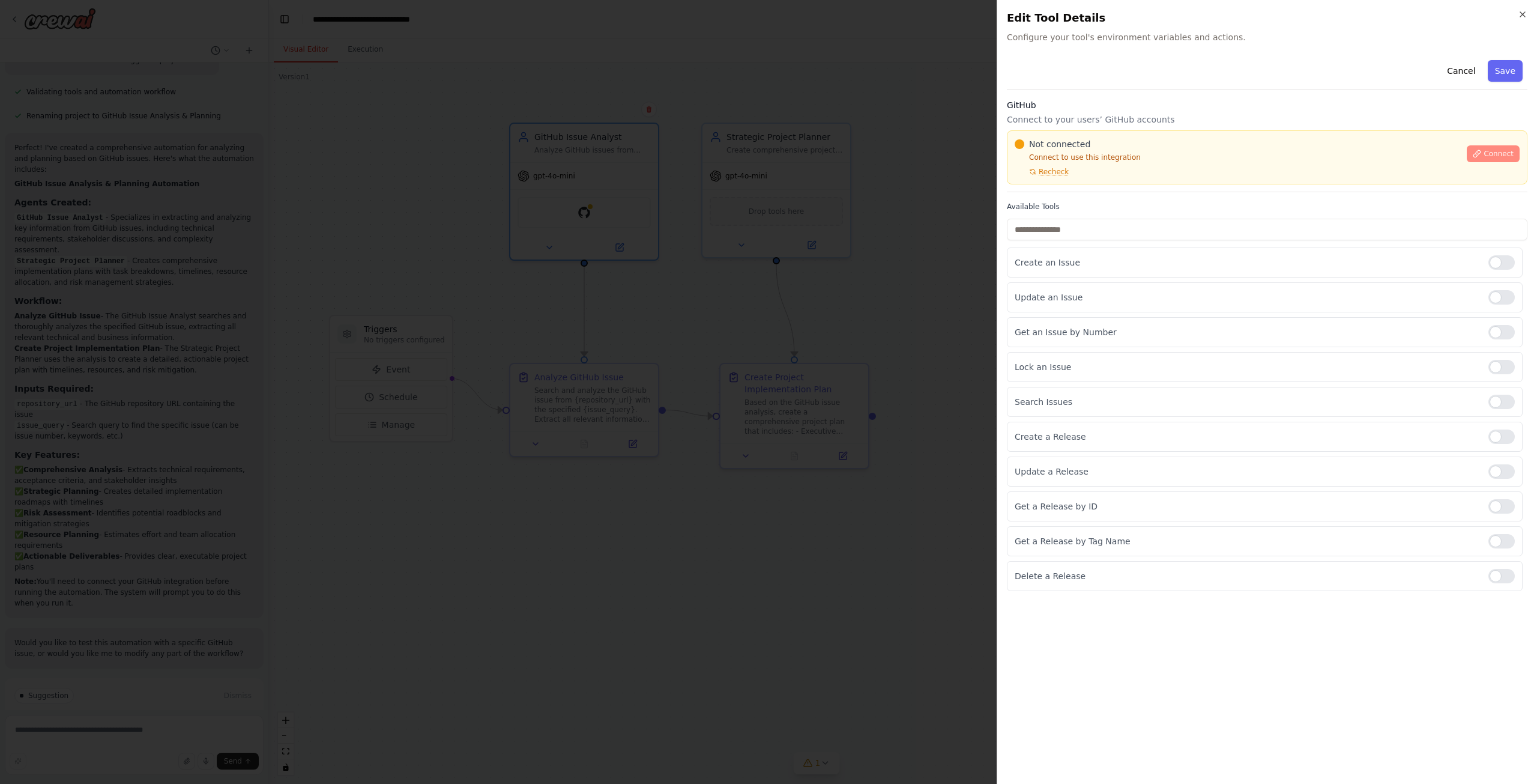
click at [1512, 154] on span "Connect" at bounding box center [1498, 153] width 30 height 9
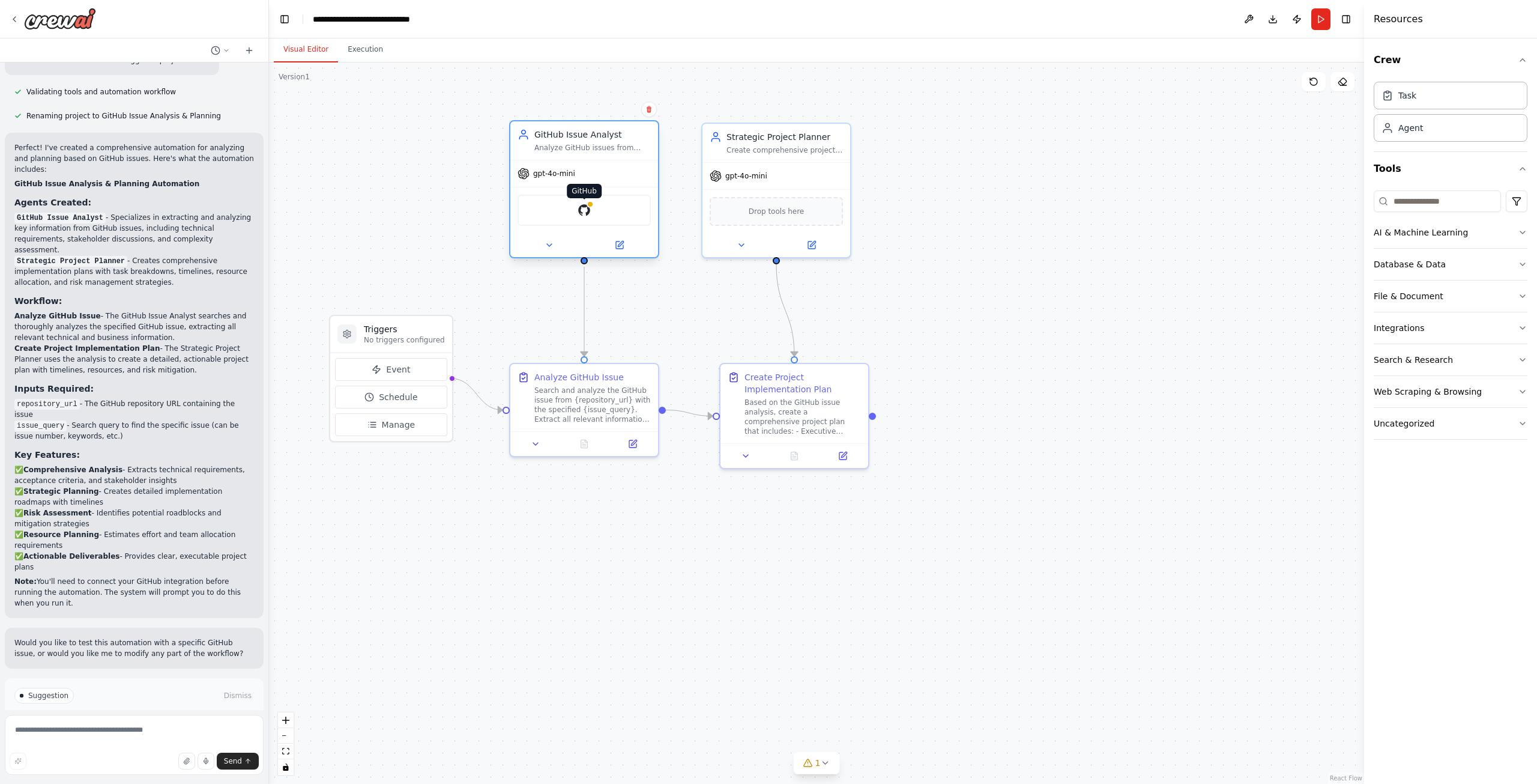
click at [578, 211] on img at bounding box center [584, 210] width 14 height 14
click at [406, 428] on span "Manage" at bounding box center [399, 424] width 34 height 12
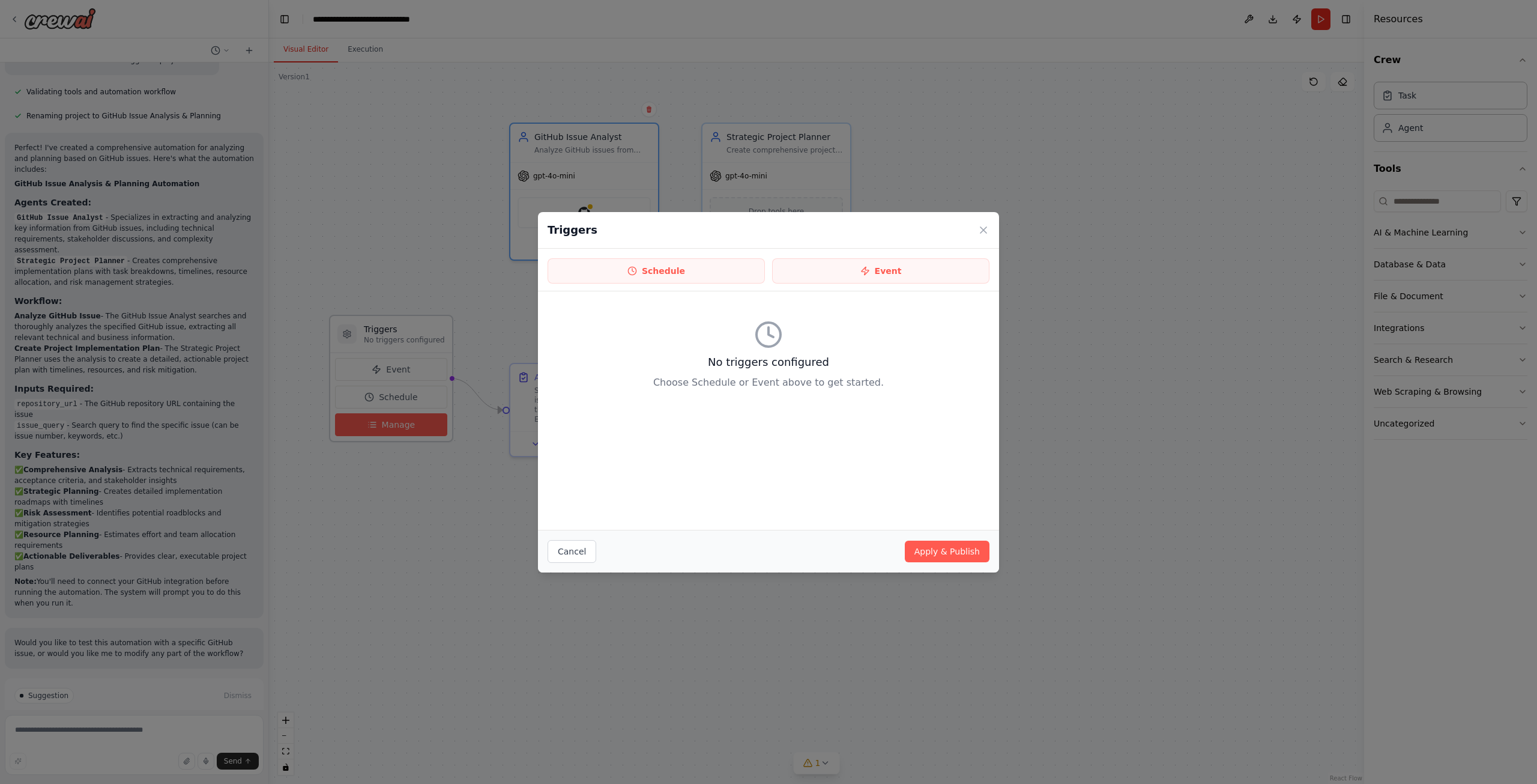
click at [406, 428] on div "Triggers Schedule Event No triggers configured Choose Schedule or Event above t…" at bounding box center [768, 392] width 1537 height 784
click at [975, 232] on div "Triggers" at bounding box center [768, 229] width 462 height 37
click at [987, 227] on icon at bounding box center [983, 229] width 12 height 12
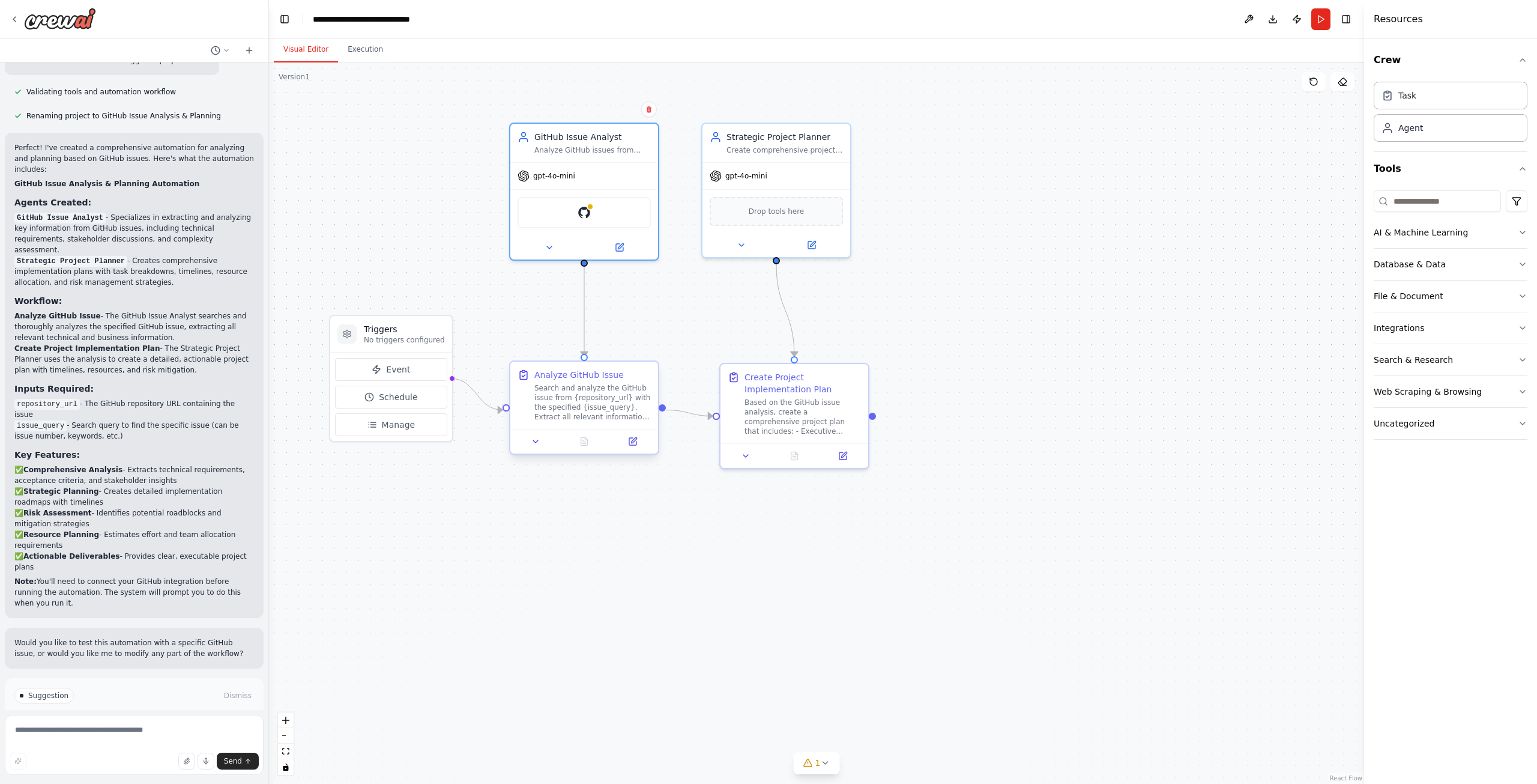
click at [580, 419] on div "Search and analyze the GitHub issue from {repository_url} with the specified {i…" at bounding box center [592, 401] width 117 height 39
click at [622, 397] on div "Search and analyze the GitHub issue from {repository_url} with the specified {i…" at bounding box center [592, 401] width 117 height 39
click at [638, 440] on button at bounding box center [633, 441] width 41 height 14
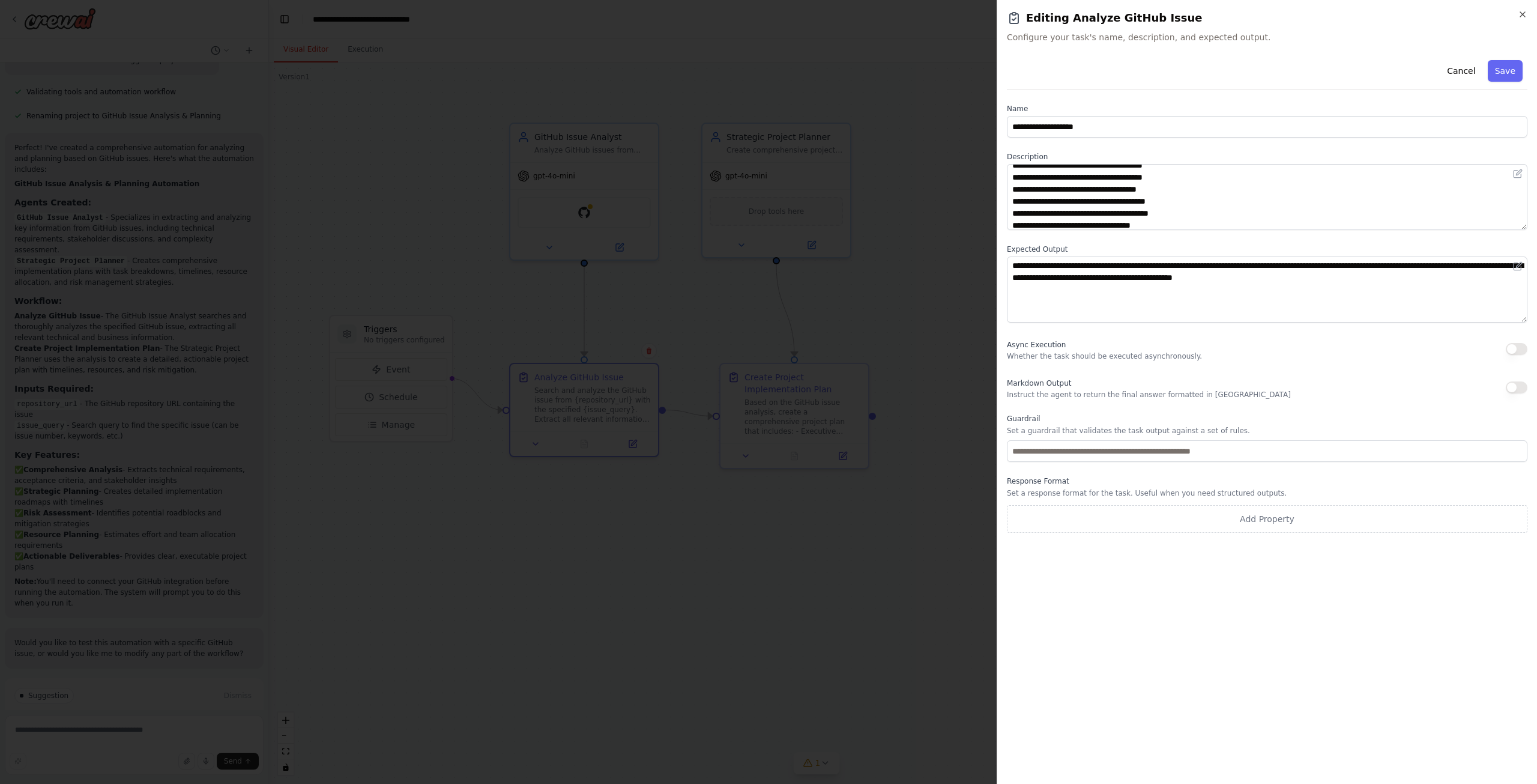
scroll to position [0, 0]
click at [1527, 13] on icon "button" at bounding box center [1523, 14] width 9 height 9
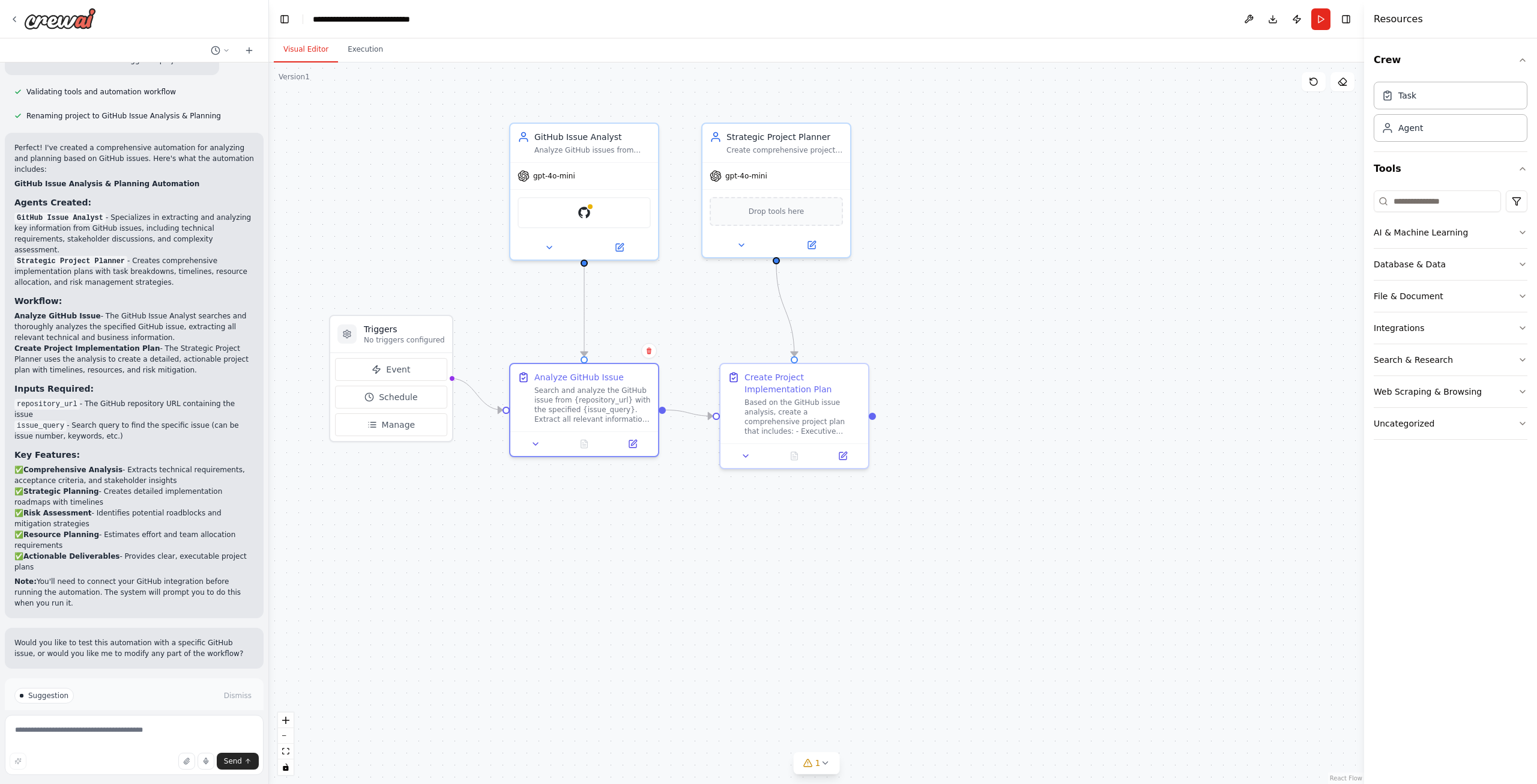
click at [174, 737] on button "Run Automation" at bounding box center [133, 746] width 240 height 19
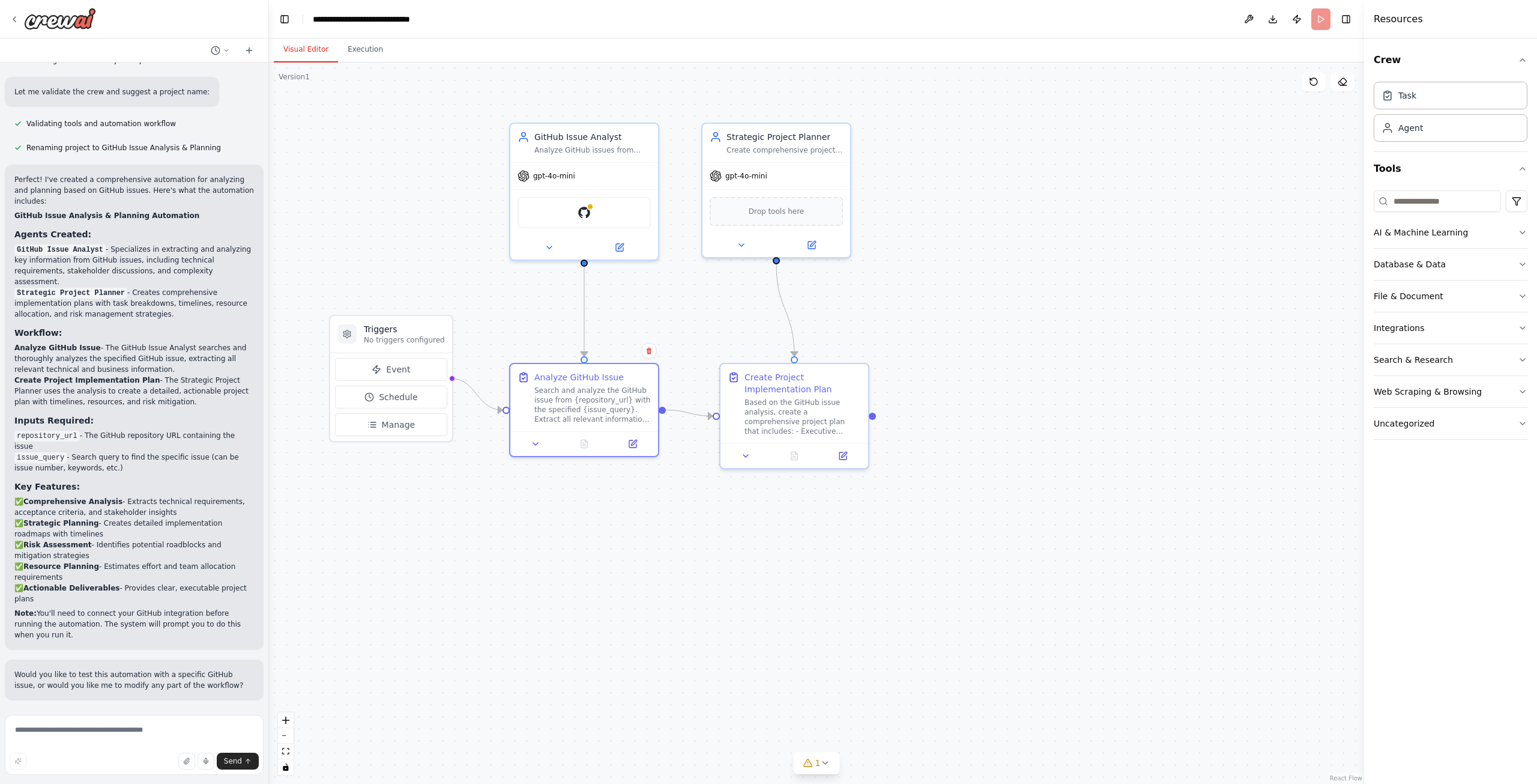
scroll to position [618, 0]
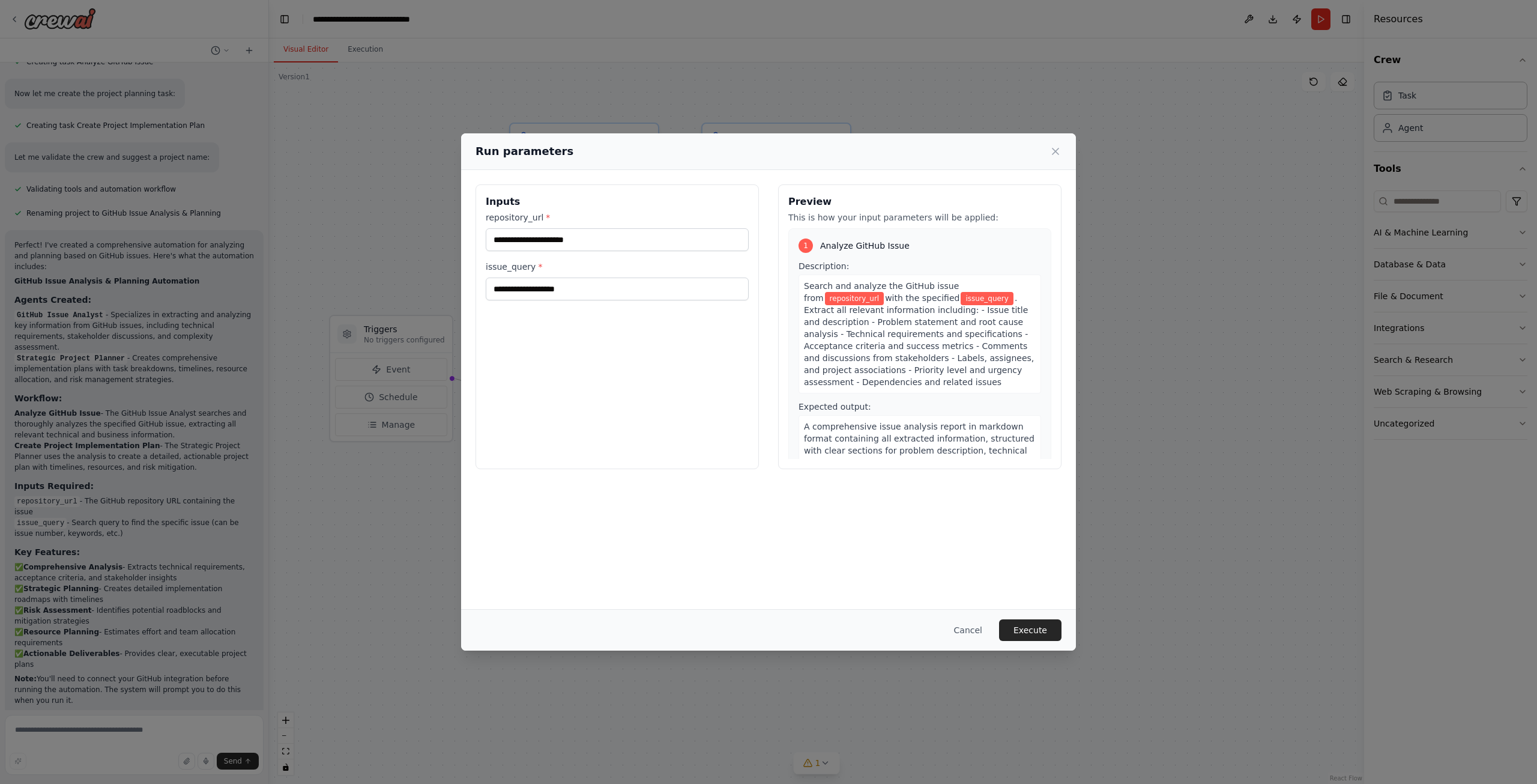
click at [1060, 144] on div "Run parameters" at bounding box center [768, 151] width 586 height 17
click at [1051, 157] on div "Run parameters" at bounding box center [768, 151] width 586 height 17
click at [1051, 154] on icon at bounding box center [1055, 151] width 12 height 12
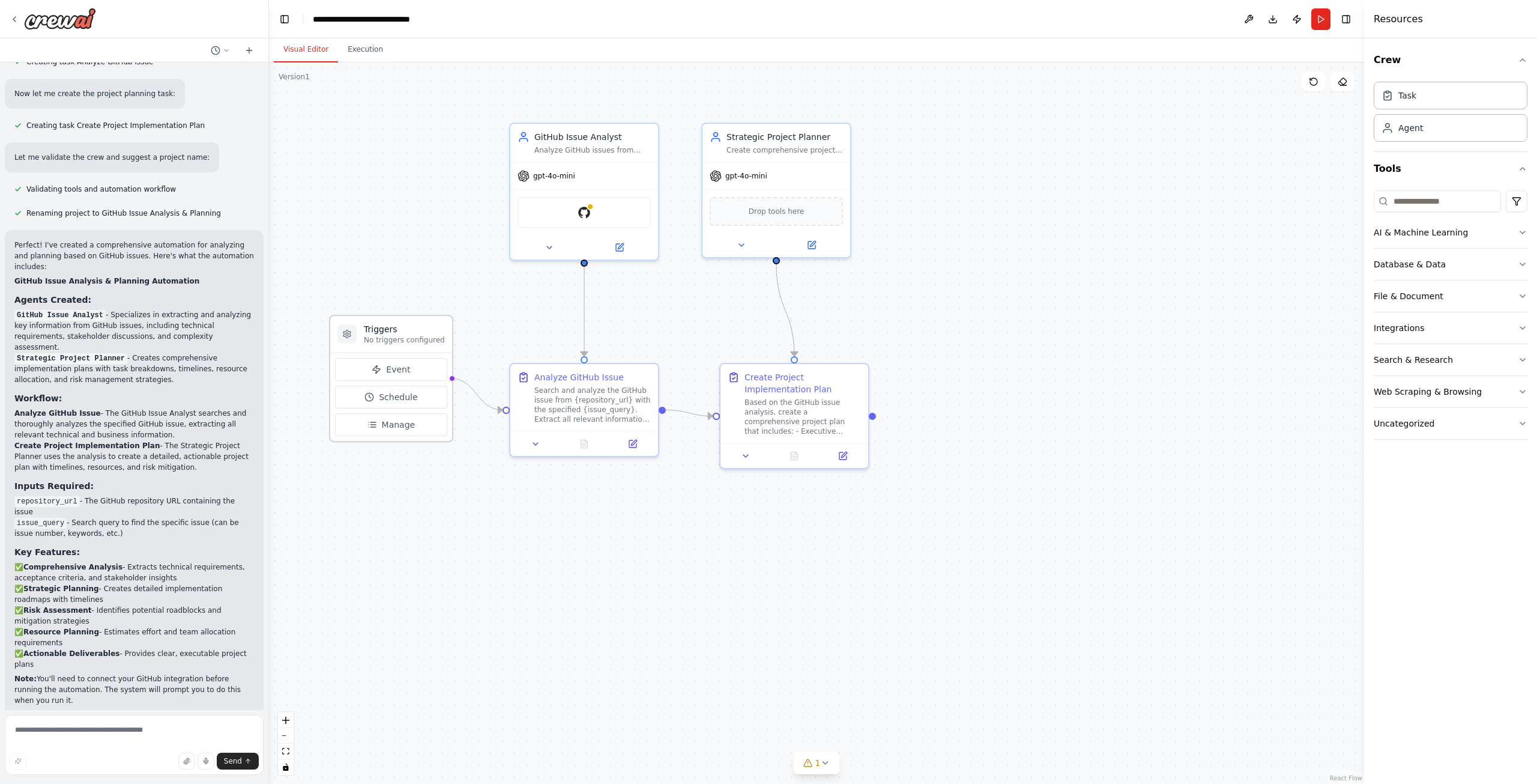
click at [400, 345] on div "Triggers No triggers configured" at bounding box center [391, 334] width 122 height 37
click at [393, 377] on button "Event" at bounding box center [390, 369] width 112 height 23
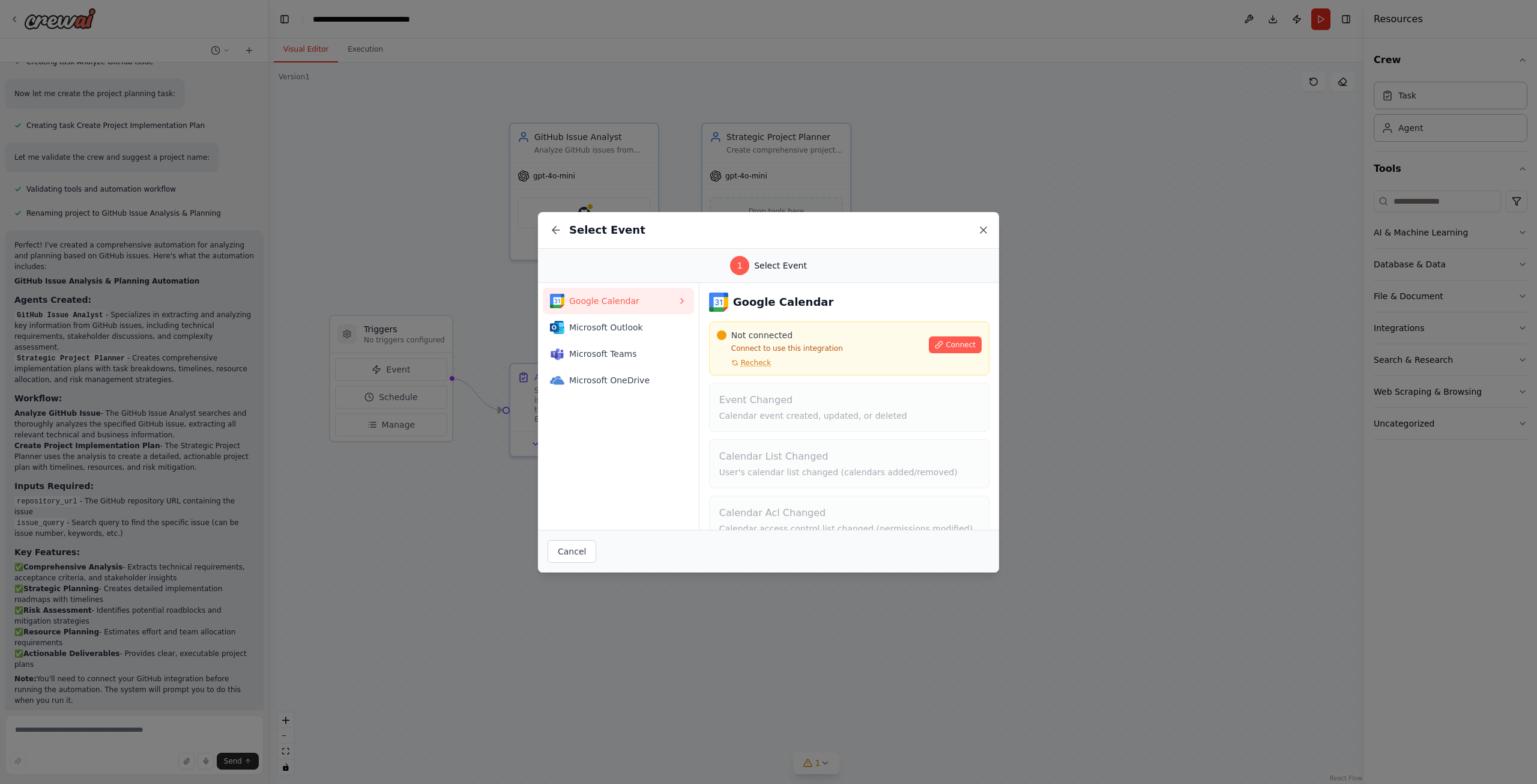
click at [984, 227] on icon at bounding box center [983, 229] width 12 height 12
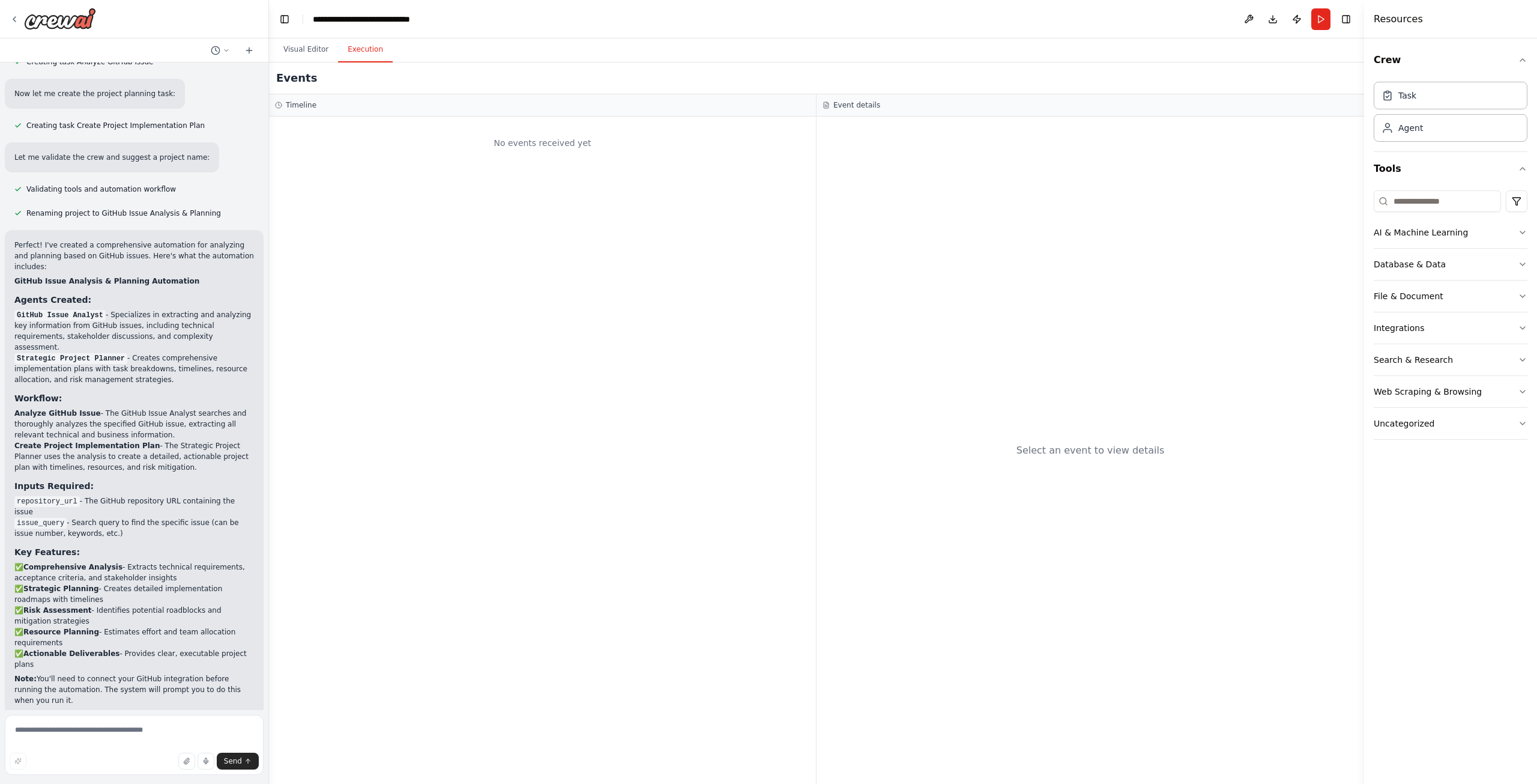
click at [360, 59] on button "Execution" at bounding box center [366, 50] width 55 height 25
click at [315, 49] on button "Visual Editor" at bounding box center [306, 50] width 64 height 25
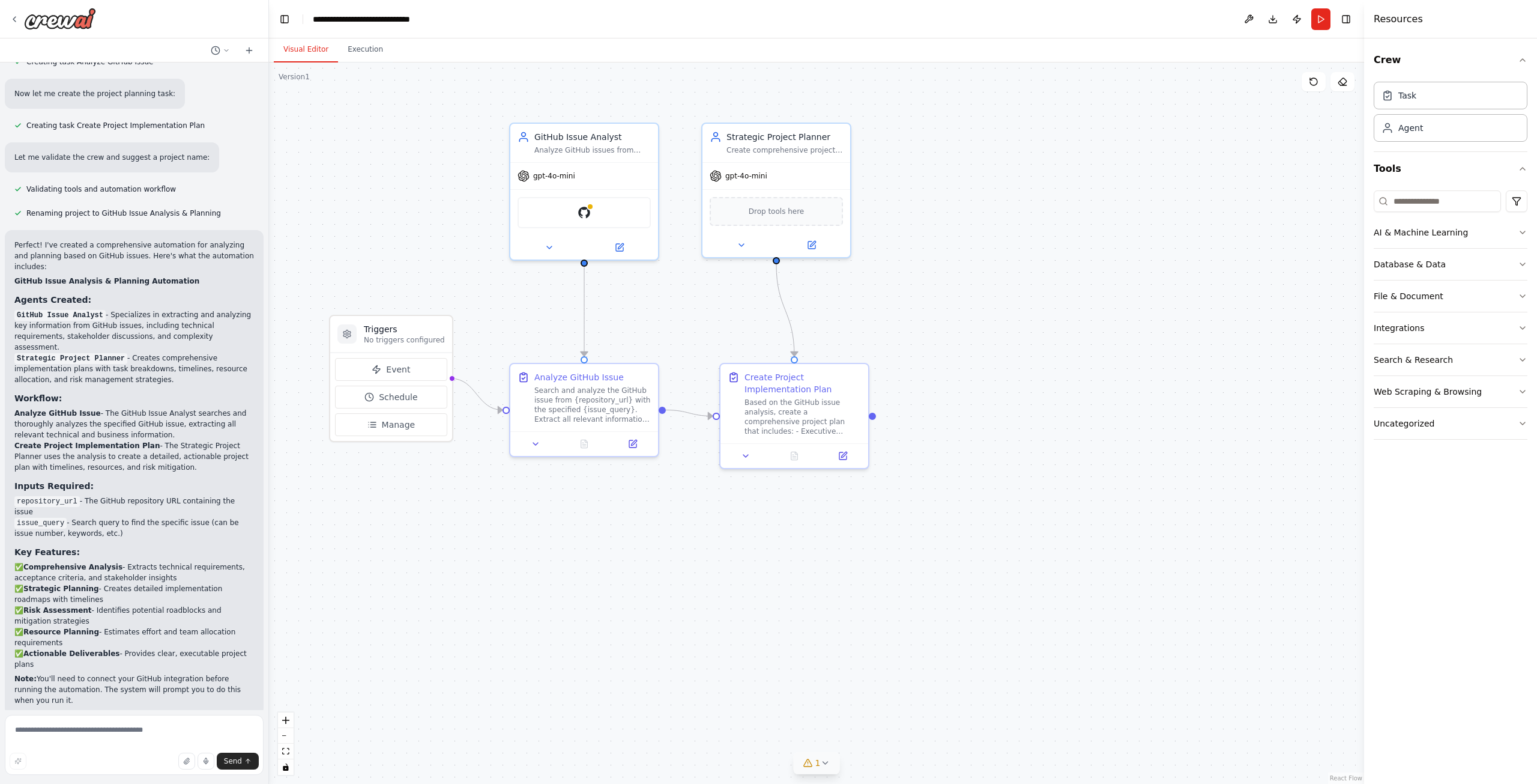
click at [834, 762] on button "1" at bounding box center [816, 763] width 46 height 23
click at [936, 708] on icon at bounding box center [941, 708] width 9 height 9
click at [582, 210] on img at bounding box center [584, 210] width 14 height 14
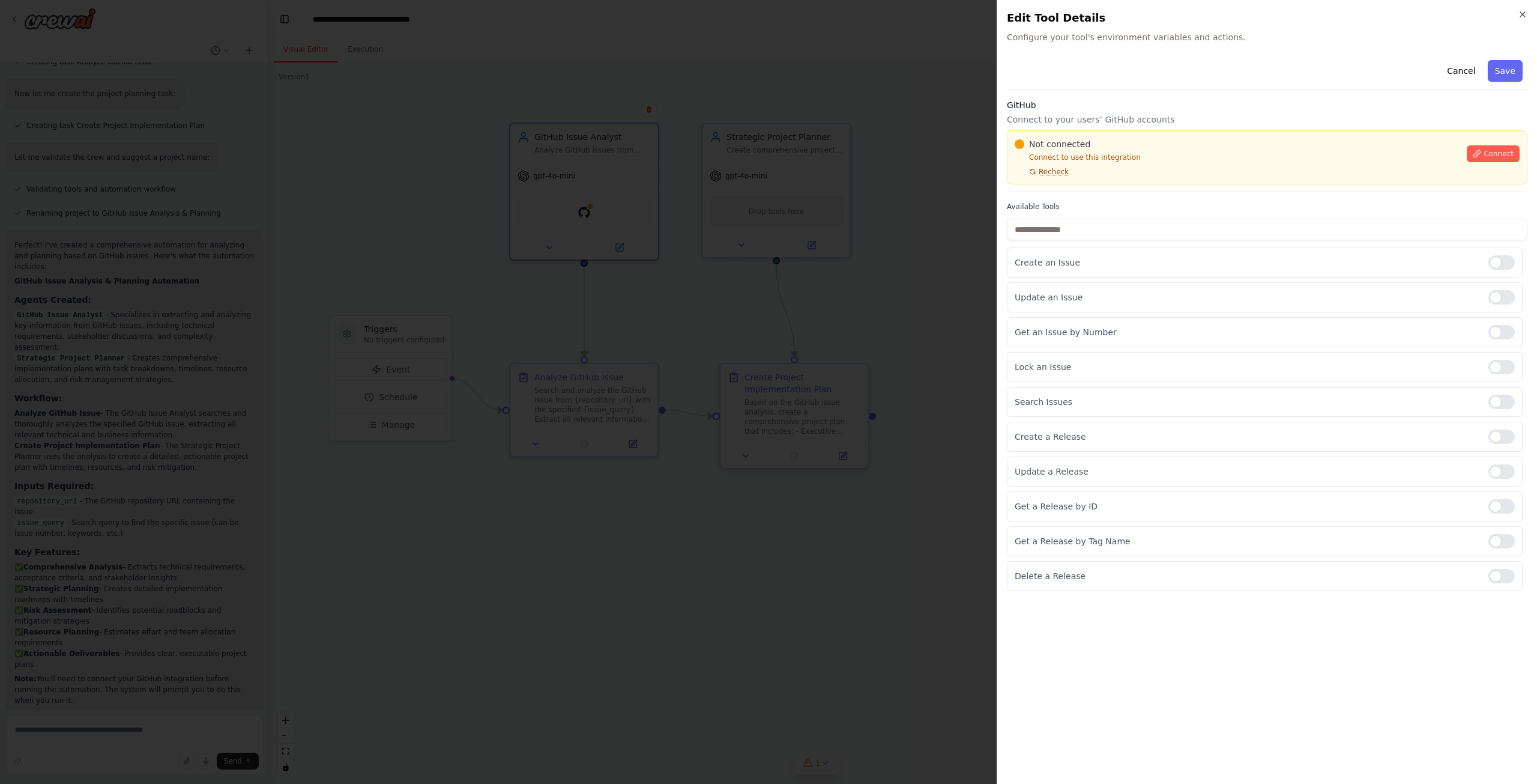
click at [1061, 170] on span "Recheck" at bounding box center [1054, 172] width 30 height 9
click at [1495, 157] on span "Connect" at bounding box center [1498, 153] width 30 height 9
click at [1523, 21] on h2 "Edit Tool Details" at bounding box center [1267, 18] width 521 height 17
click at [1522, 13] on icon "button" at bounding box center [1523, 14] width 9 height 9
